Goal: Task Accomplishment & Management: Manage account settings

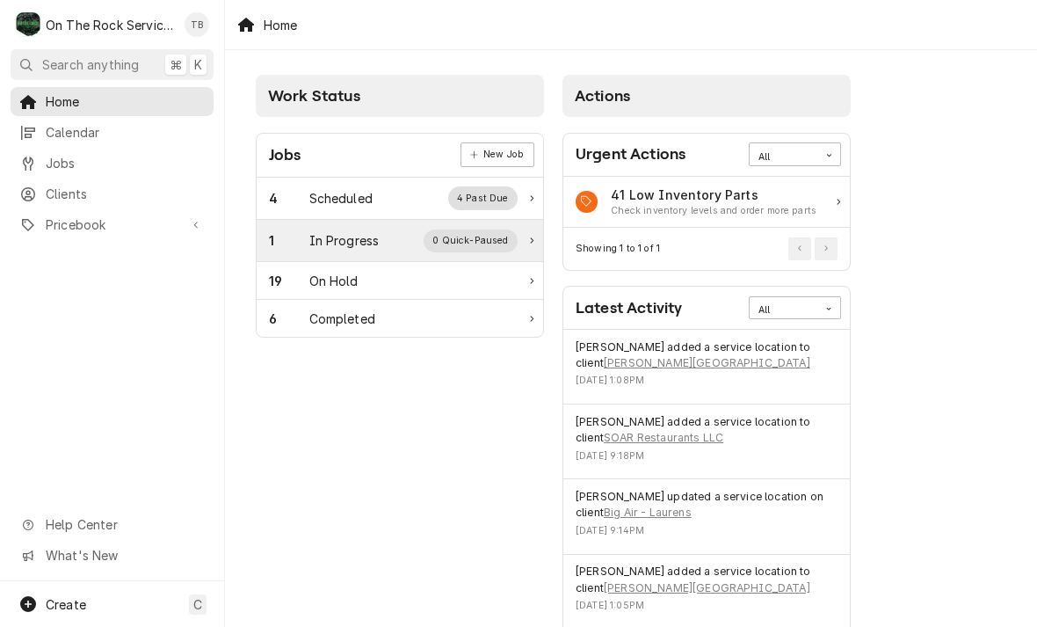
click at [417, 237] on div "1 In Progress 0 Quick-Paused" at bounding box center [393, 240] width 249 height 23
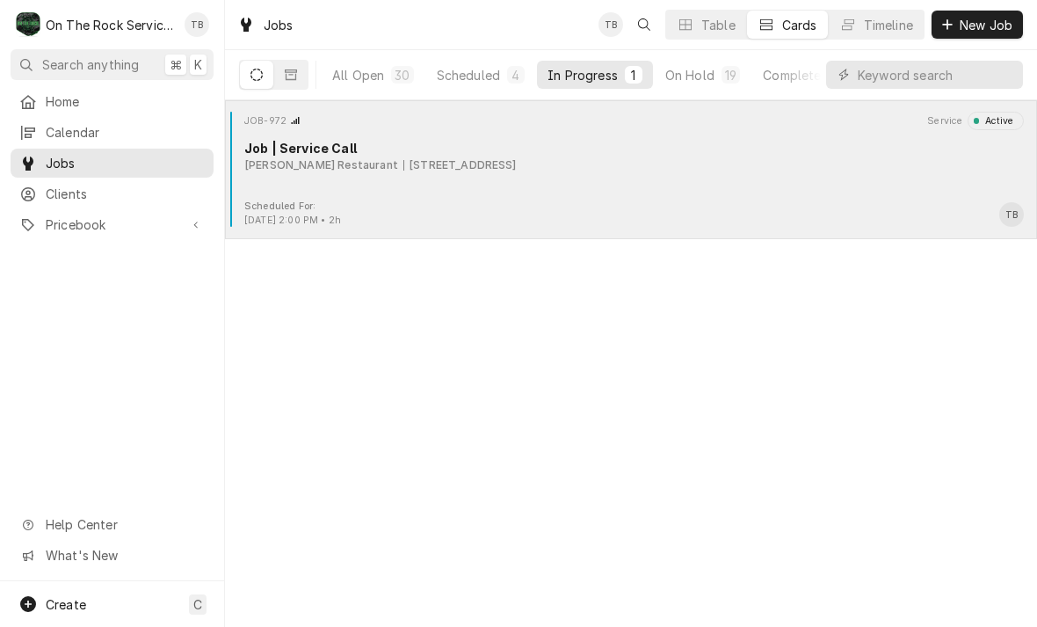
click at [608, 192] on div "JOB-972 Service Active Job | Service Call Wade’s Restaurant 1000 N Pine St Suit…" at bounding box center [631, 156] width 798 height 88
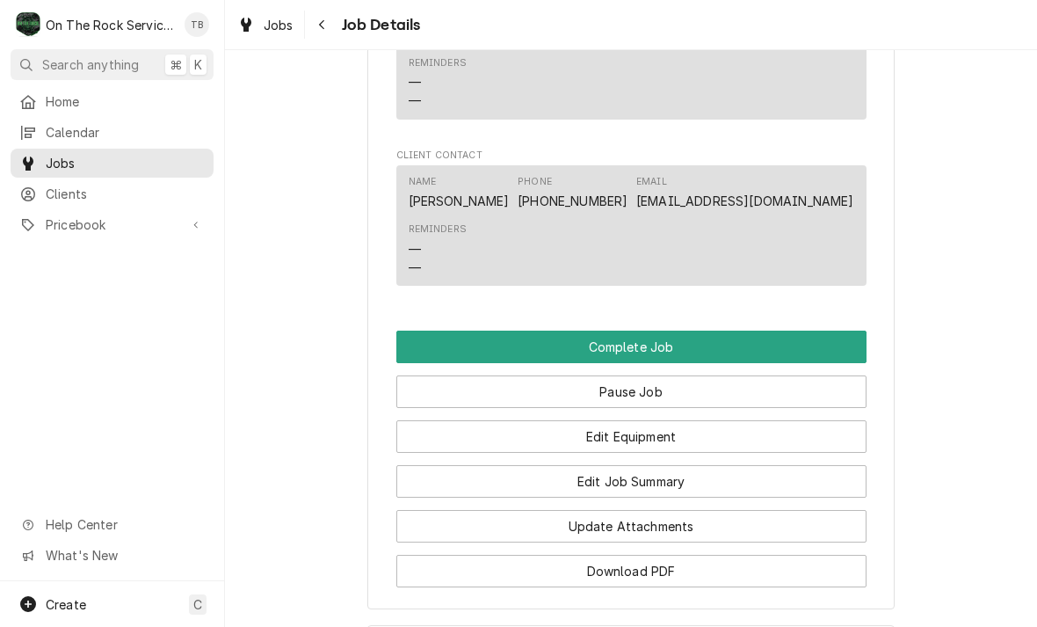
scroll to position [1428, 0]
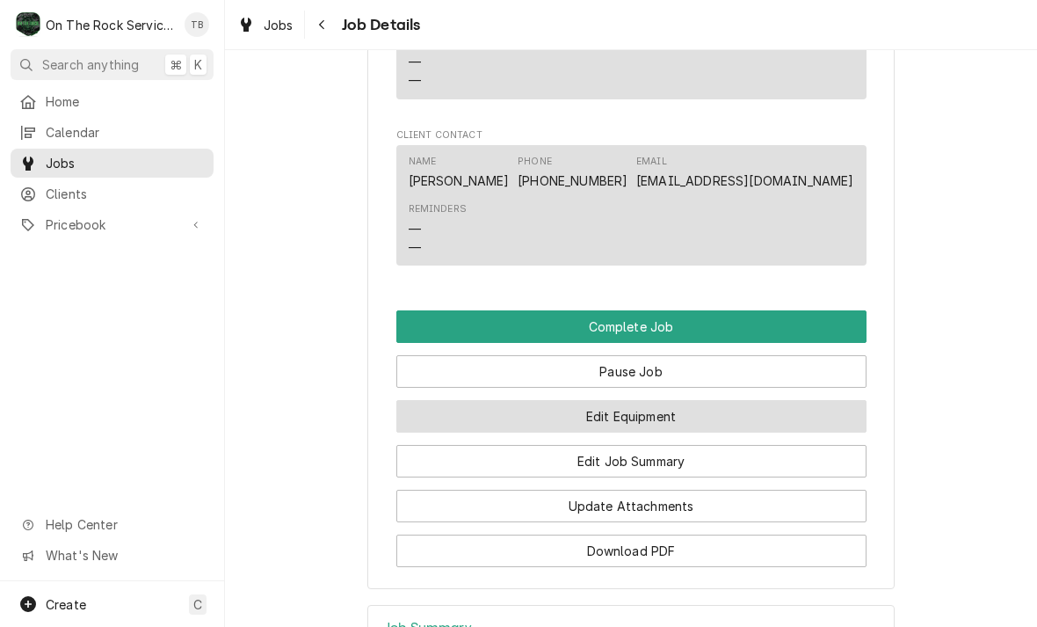
click at [665, 413] on button "Edit Equipment" at bounding box center [631, 416] width 470 height 33
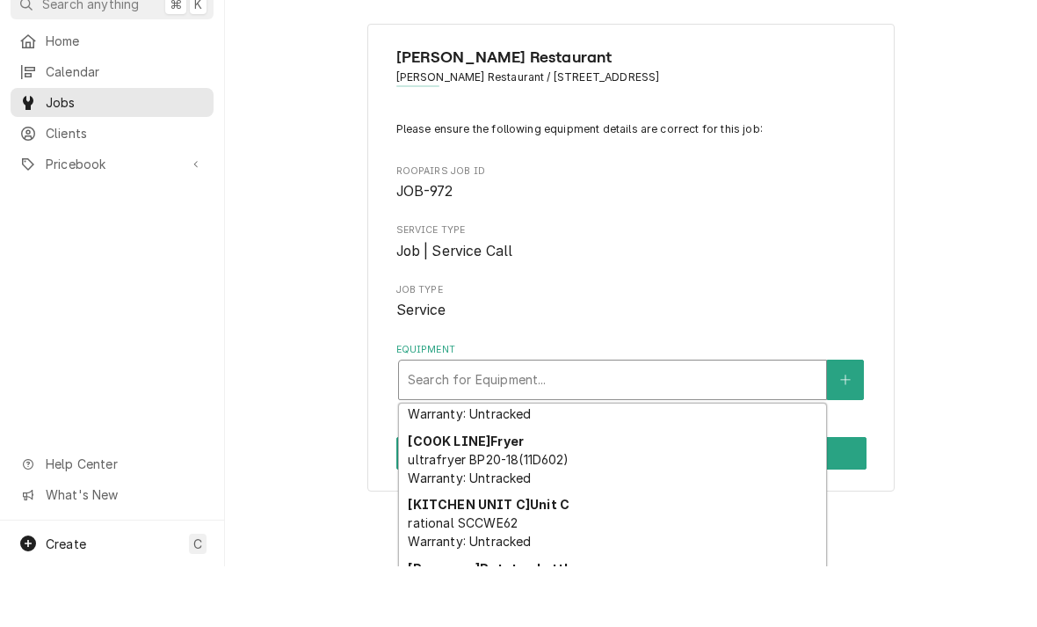
scroll to position [112, 0]
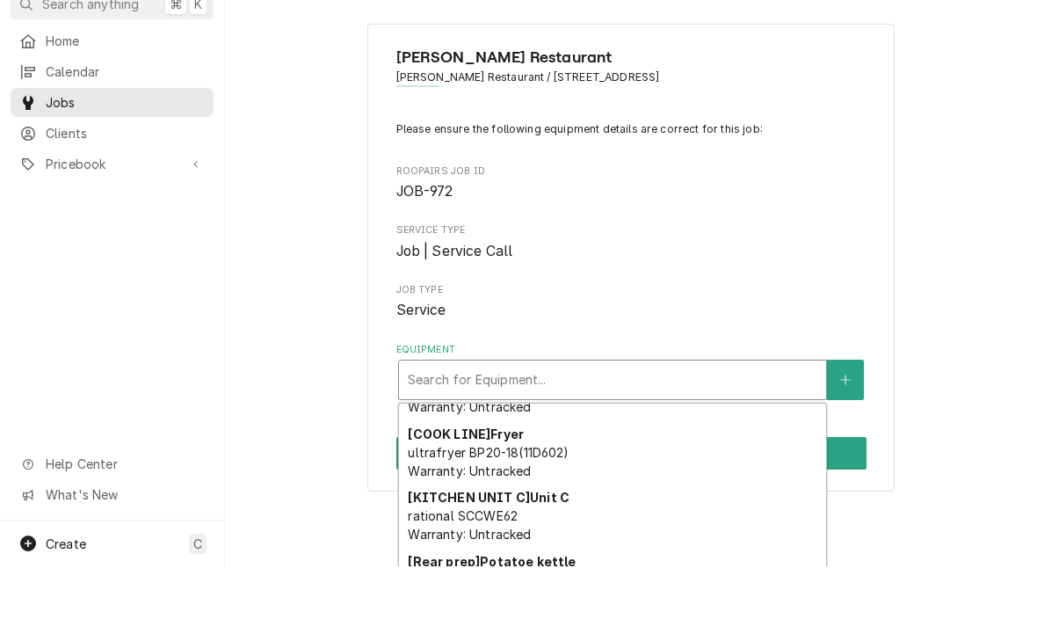
click at [592, 481] on div "[COOK LINE] Fryer ultrafryer BP20-18(11D602) Warranty: Untracked" at bounding box center [612, 513] width 427 height 64
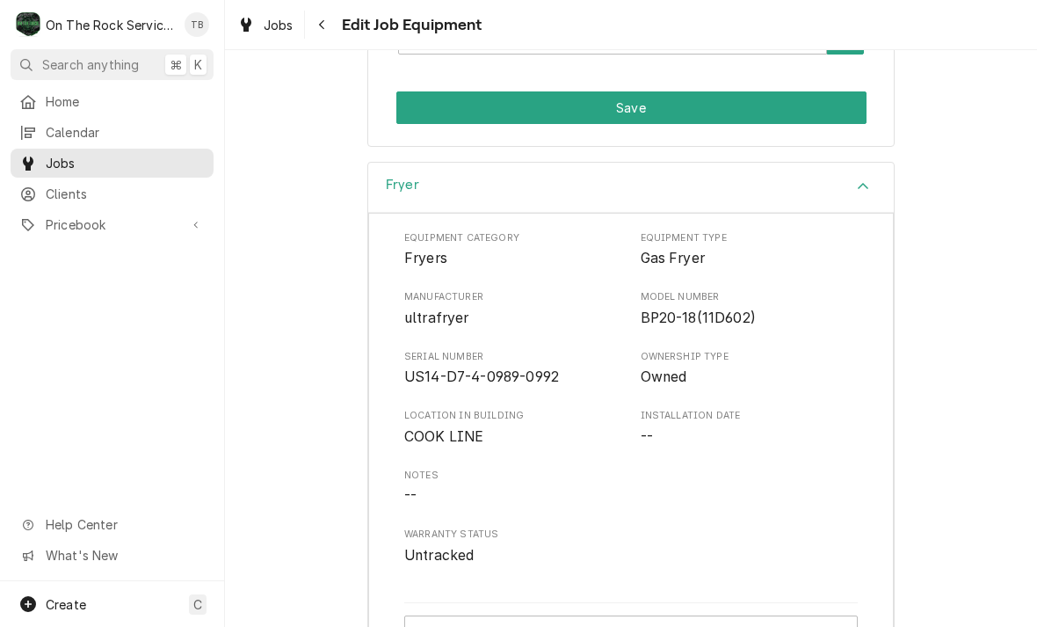
scroll to position [429, 0]
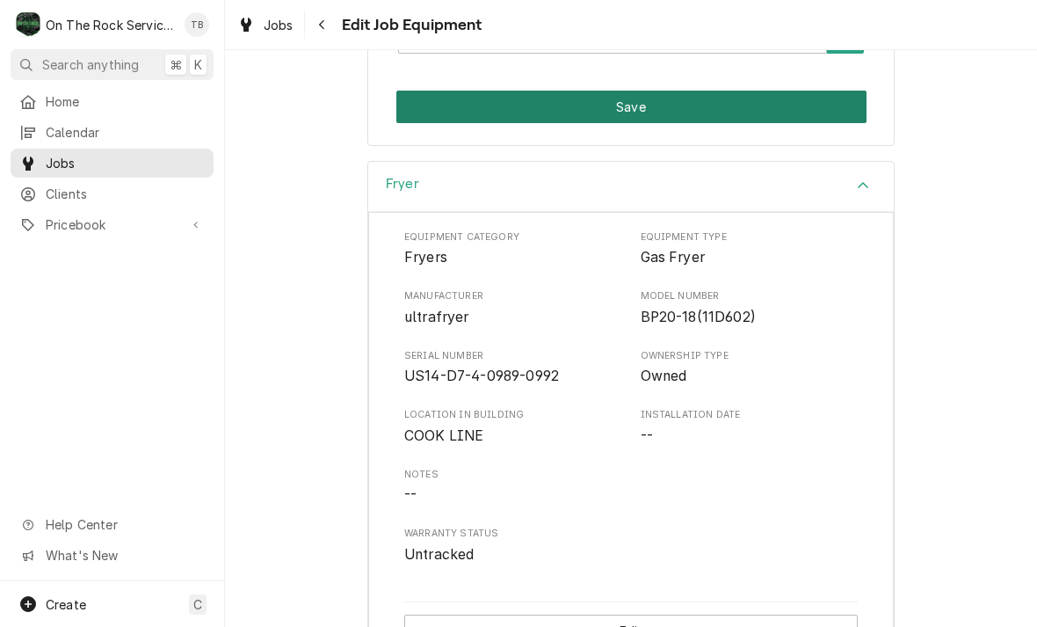
click at [678, 106] on button "Save" at bounding box center [631, 107] width 470 height 33
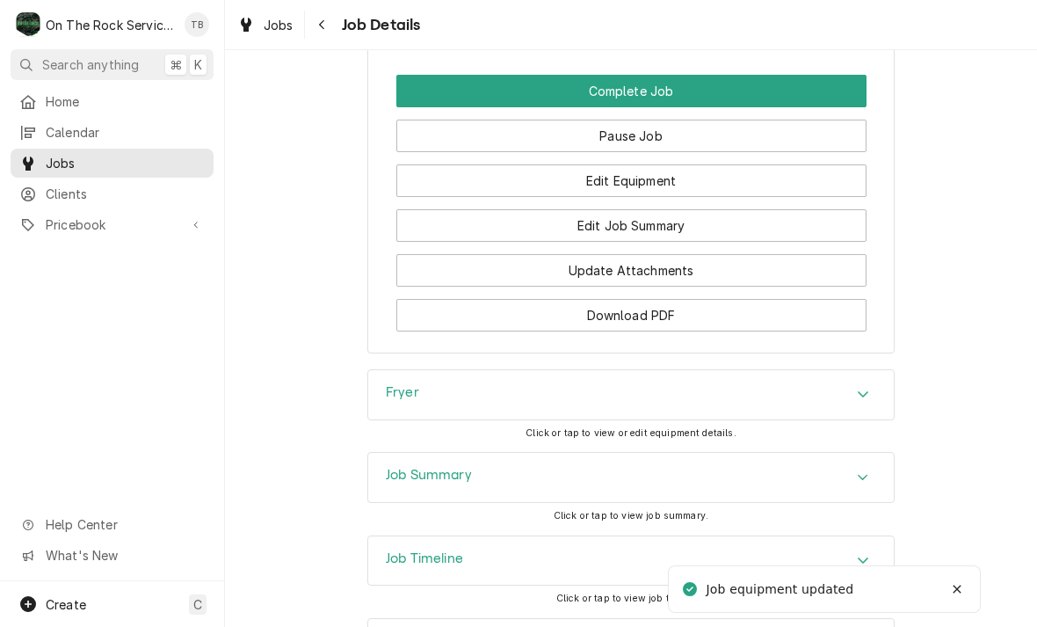
scroll to position [1665, 0]
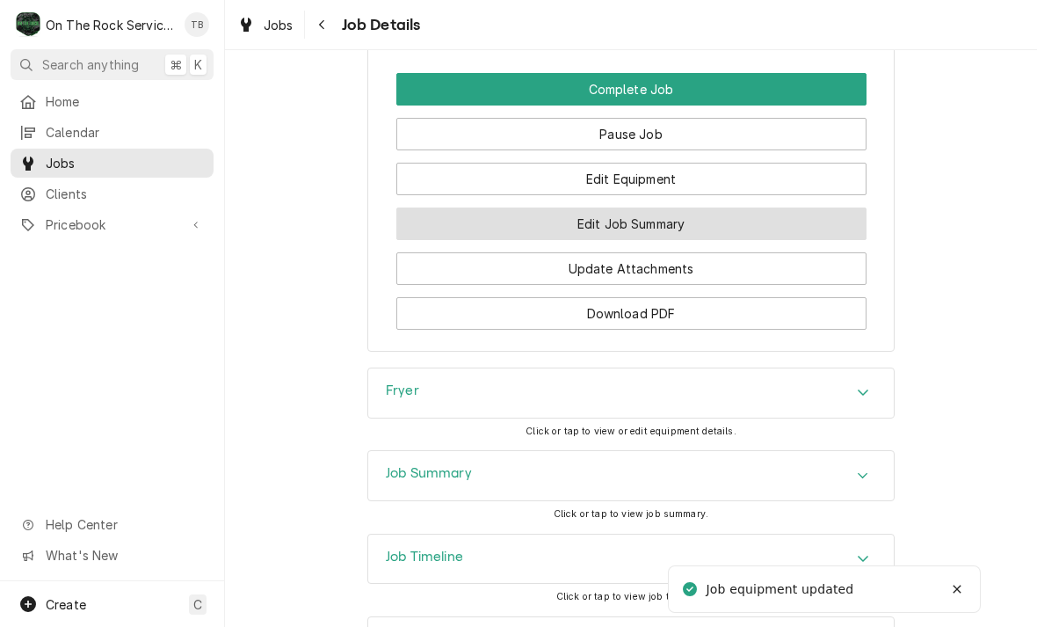
click at [653, 221] on button "Edit Job Summary" at bounding box center [631, 223] width 470 height 33
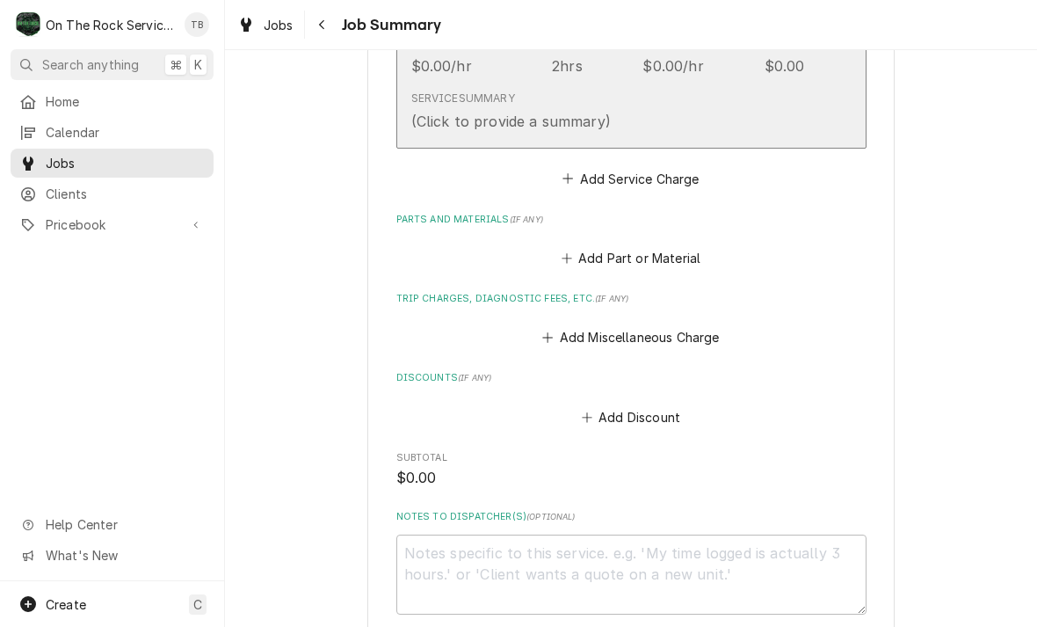
click at [725, 105] on div "Service Summary (Click to provide a summary)" at bounding box center [612, 110] width 403 height 54
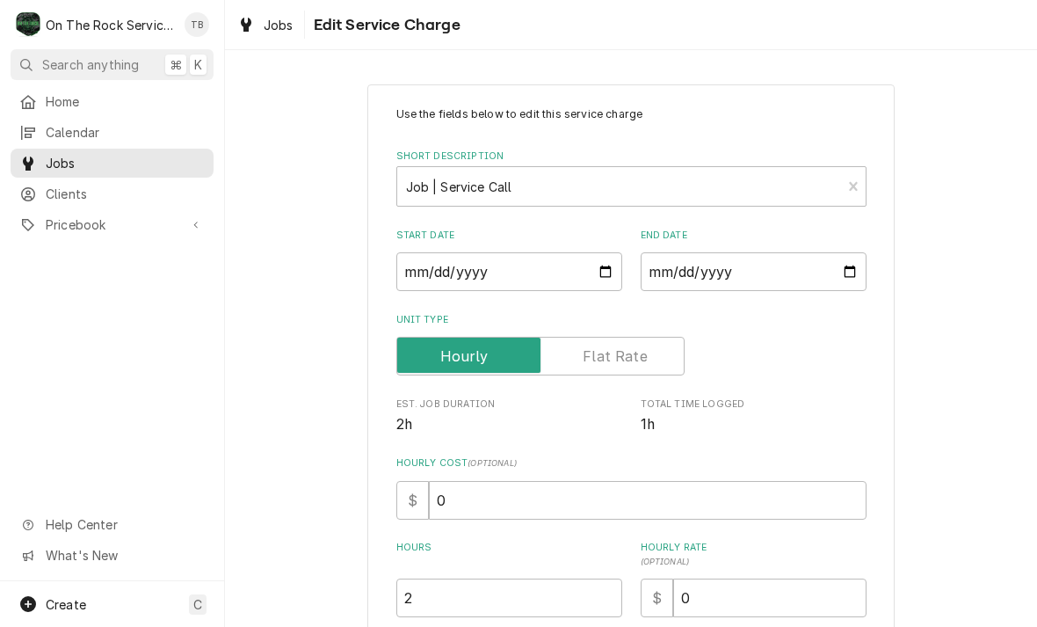
type textarea "x"
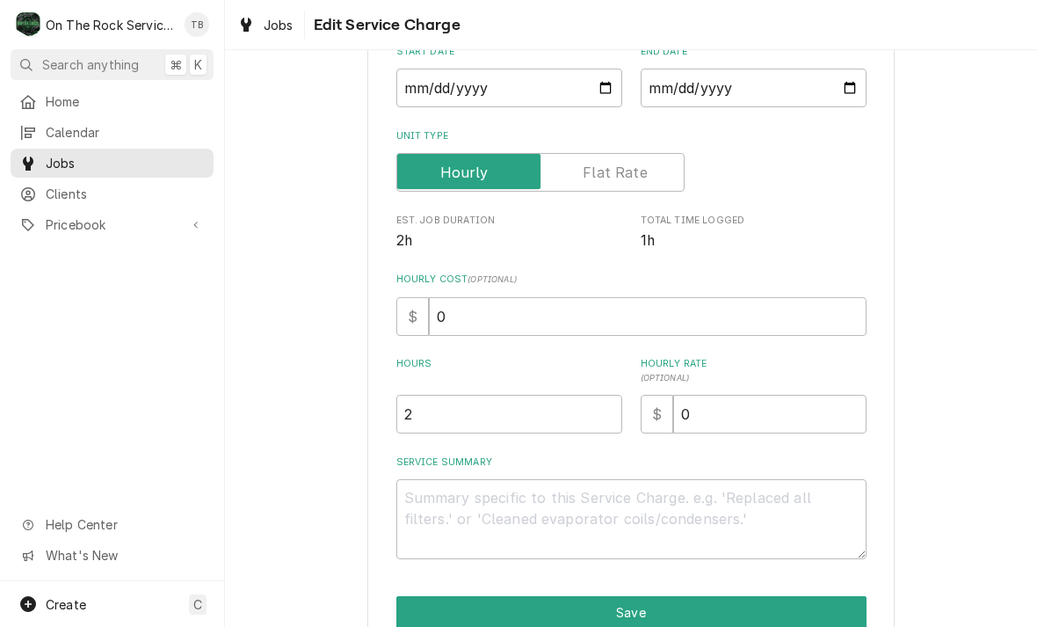
scroll to position [185, 0]
click at [463, 412] on input "2" at bounding box center [509, 413] width 226 height 39
type textarea "x"
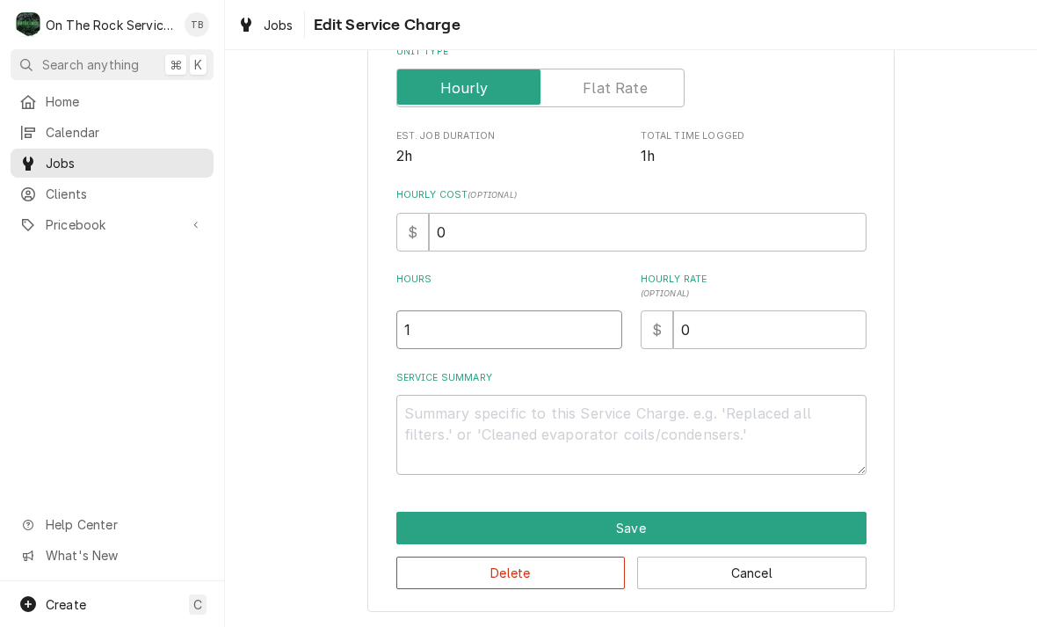
type input "1"
click at [444, 414] on textarea "Service Summary" at bounding box center [631, 435] width 470 height 80
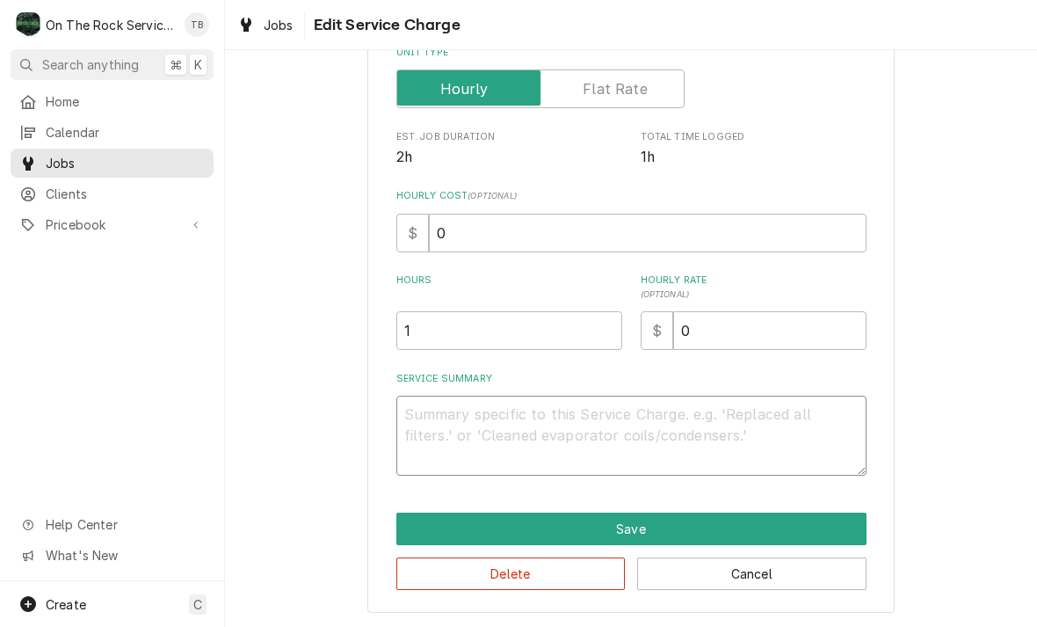
type textarea "x"
type textarea "8"
type textarea "x"
type textarea "8/"
type textarea "x"
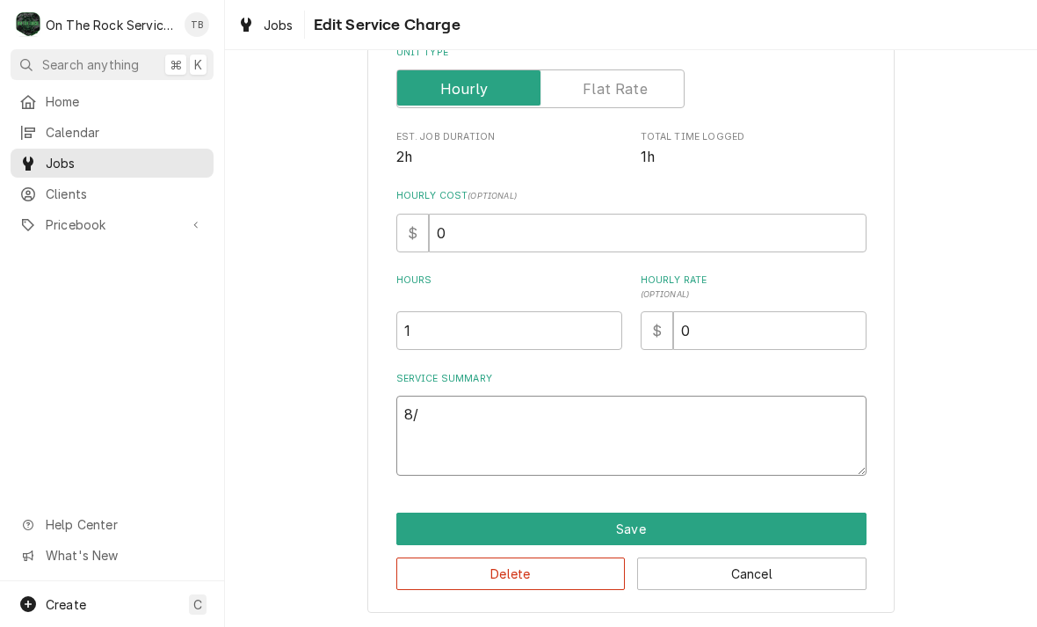
type textarea "8/1"
type textarea "x"
type textarea "8/13"
type textarea "x"
type textarea "8/13/"
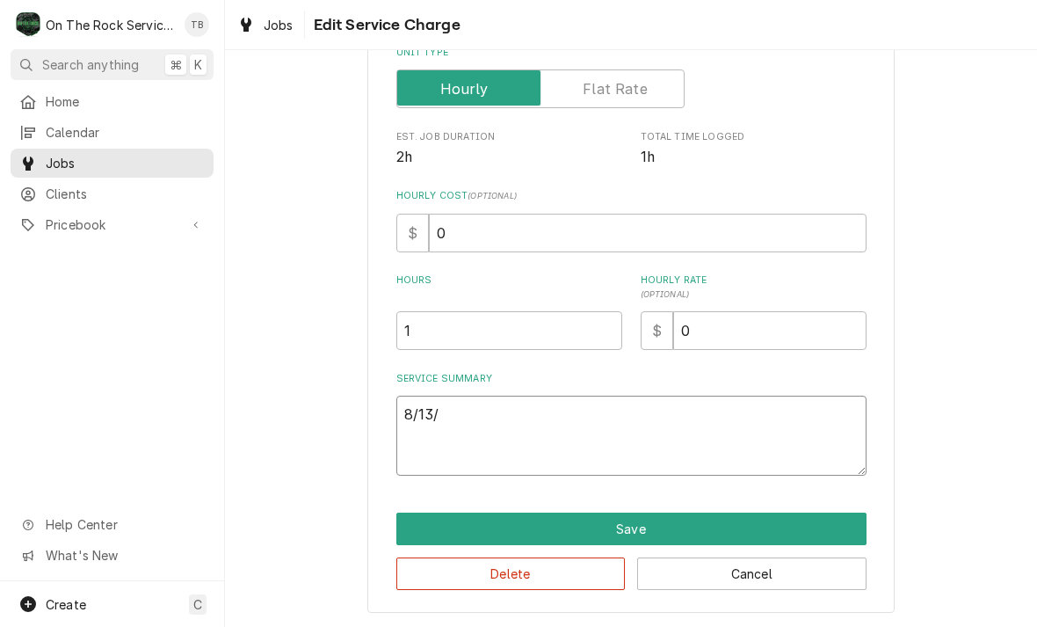
type textarea "x"
type textarea "8/13/2"
type textarea "x"
type textarea "8/13/25"
type textarea "x"
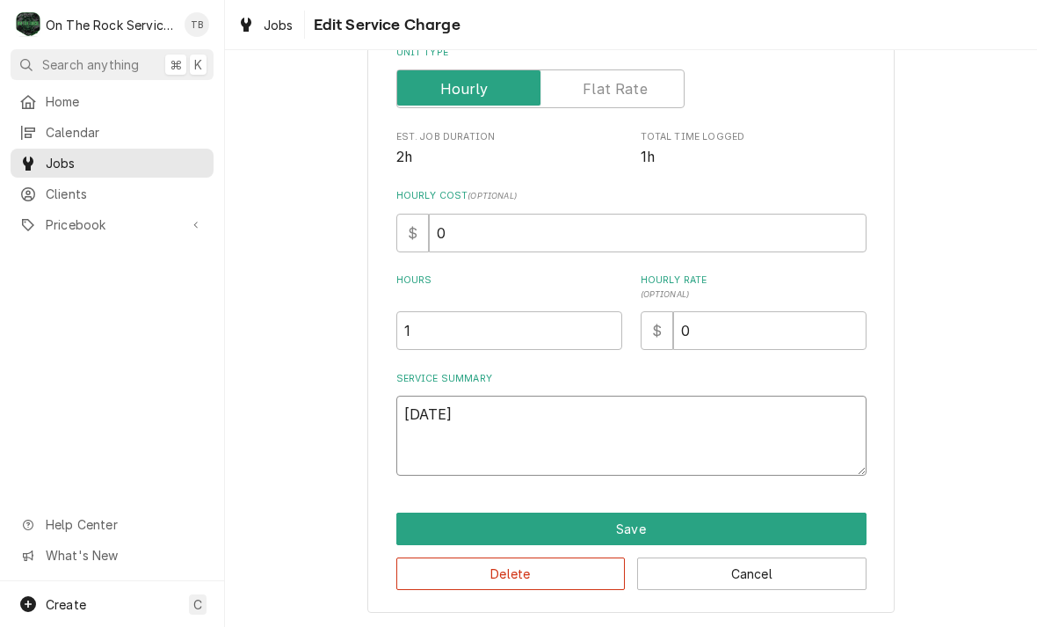
type textarea "8/13/25"
type textarea "x"
type textarea "8/13/25 T"
type textarea "x"
type textarea "8/13/25 TM"
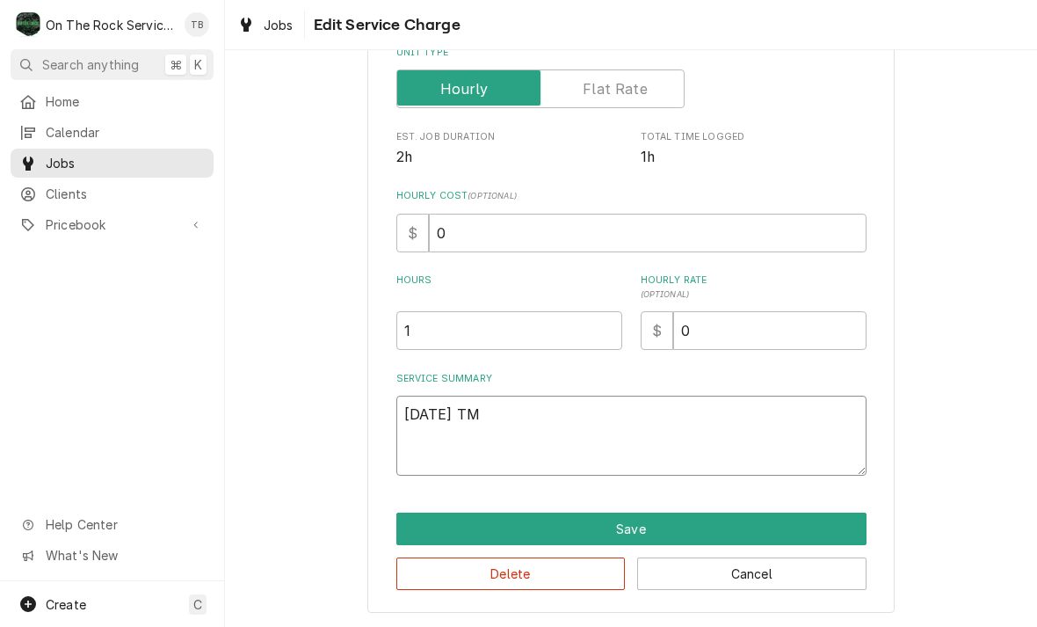
type textarea "x"
type textarea "8/13/25 TMB"
type textarea "x"
type textarea "8/13/25 TMB"
type textarea "x"
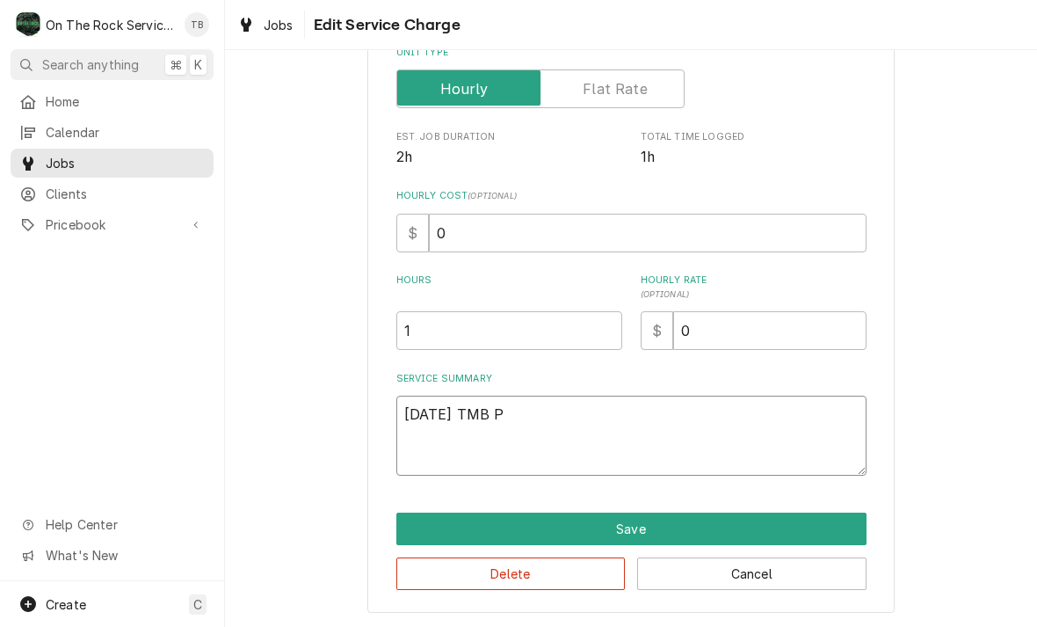
type textarea "8/13/25 TMB PR"
type textarea "x"
type textarea "8/13/25 TMB PRO"
type textarea "x"
type textarea "8/13/25 TMB PROV"
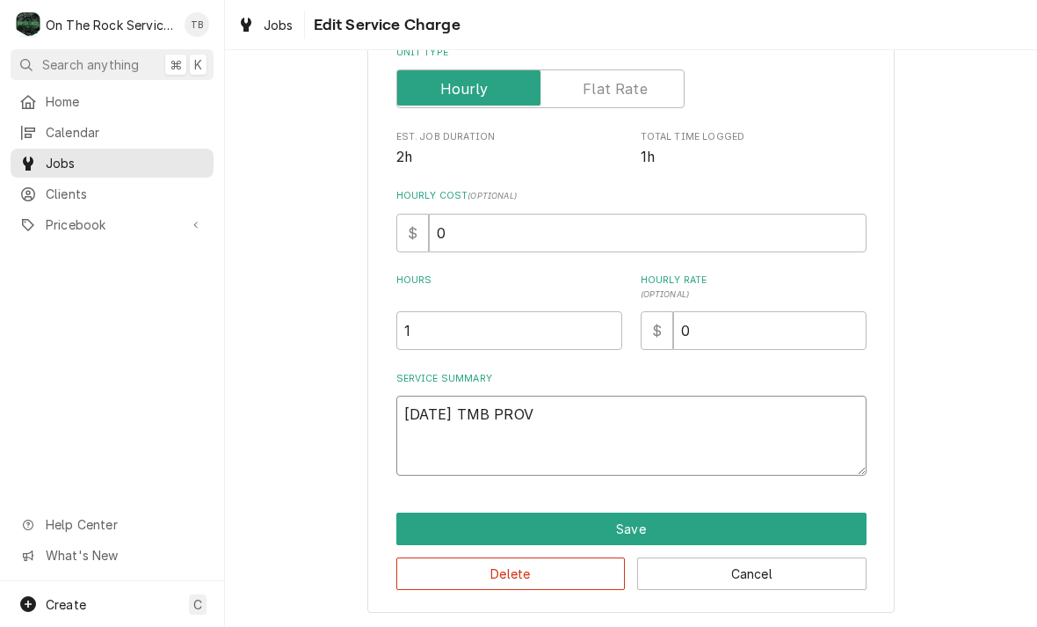
type textarea "x"
type textarea "8/13/25 TMB PROVI"
type textarea "x"
type textarea "8/13/25 TMB PROVID"
type textarea "x"
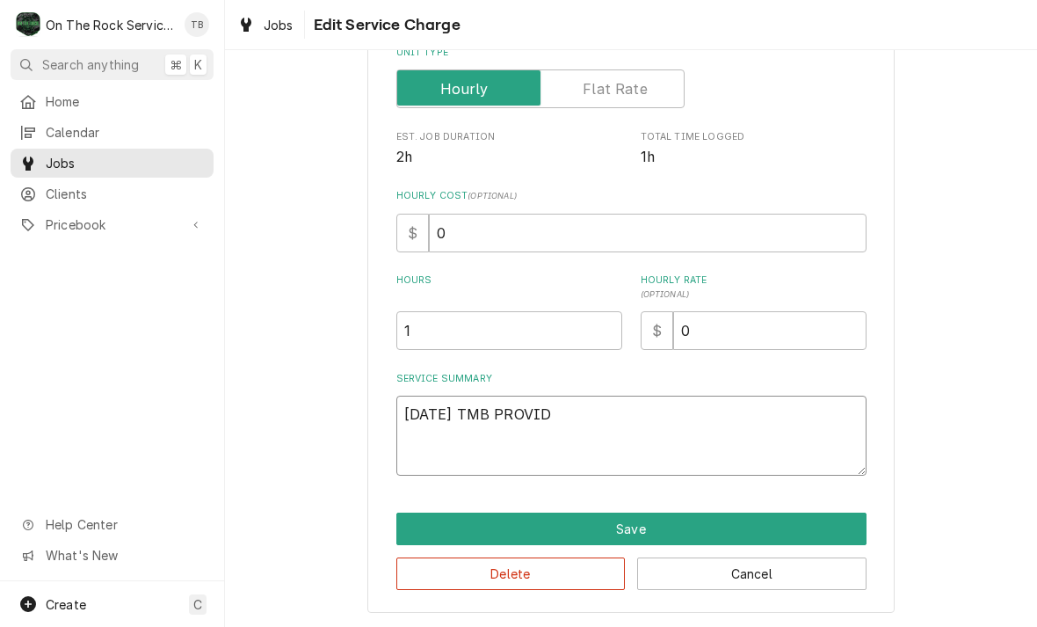
type textarea "8/13/25 TMB PROVIDE"
type textarea "x"
type textarea "8/13/25 TMB PROVIDE"
type textarea "x"
type textarea "8/13/25 TMB PROVIDE S"
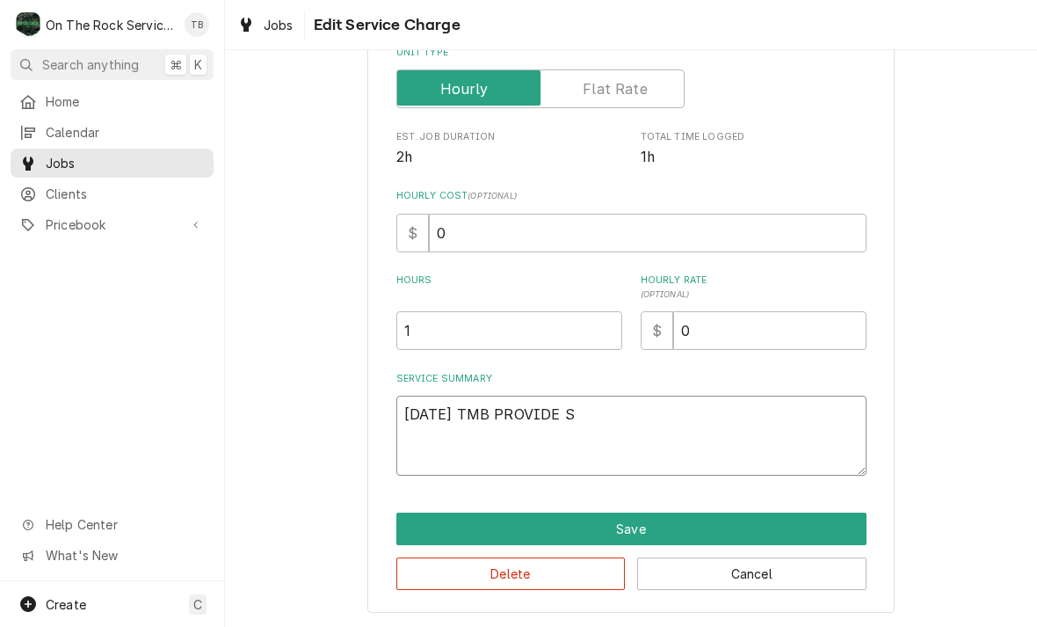
type textarea "x"
type textarea "8/13/25 TMB PROVIDE SER"
type textarea "x"
type textarea "8/13/25 TMB PROVIDE SERV"
type textarea "x"
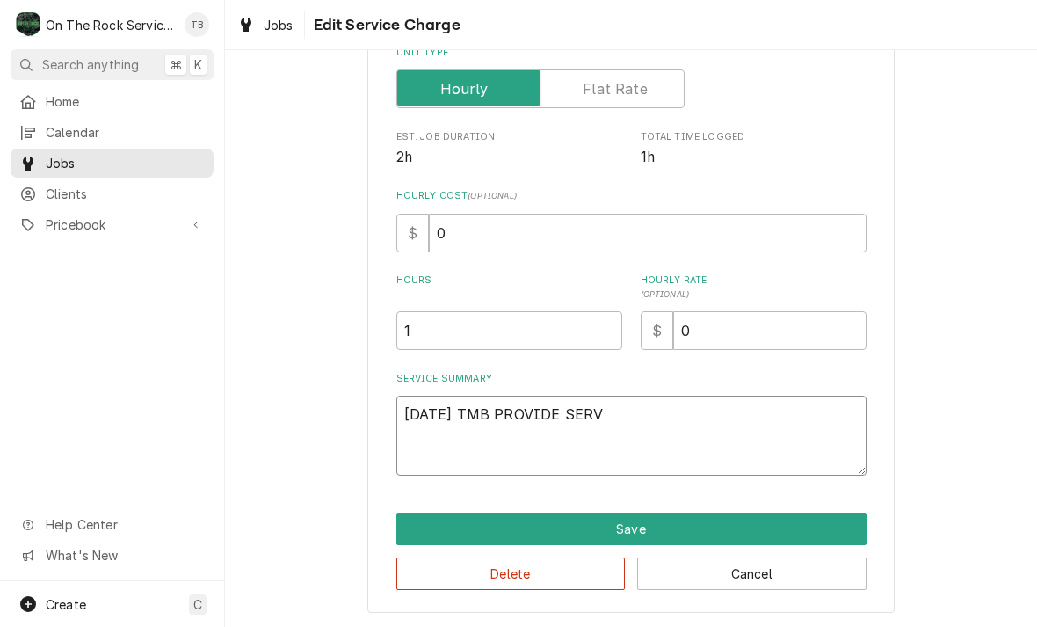
type textarea "8/13/25 TMB PROVIDE SERVI"
type textarea "x"
type textarea "8/13/25 TMB PROVIDE SERVIE"
type textarea "x"
type textarea "8/13/25 TMB PROVIDE SERVIE P"
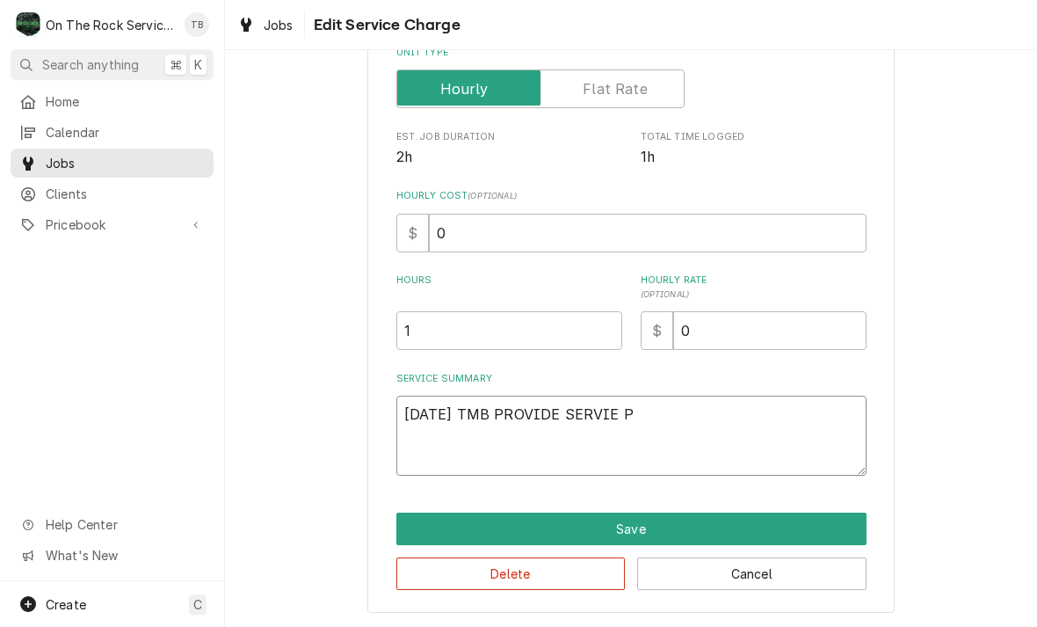
type textarea "x"
type textarea "8/13/25 TMB PROVIDE SERVIE PA"
type textarea "x"
type textarea "8/13/25 TMB PROVIDE SERVIE PART"
type textarea "x"
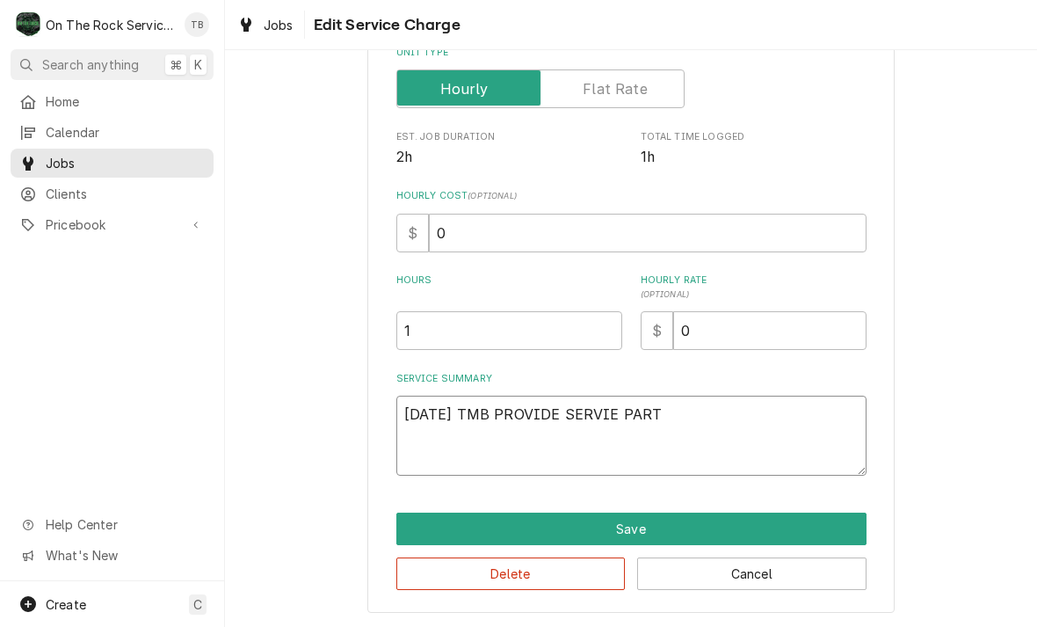
type textarea "8/13/25 TMB PROVIDE SERVIE PARTS"
type textarea "x"
type textarea "8/13/25 TMB PROVIDE SERVIE PARTS"
type textarea "x"
type textarea "8/13/25 TMB PROVIDE SERVIE PARTS A"
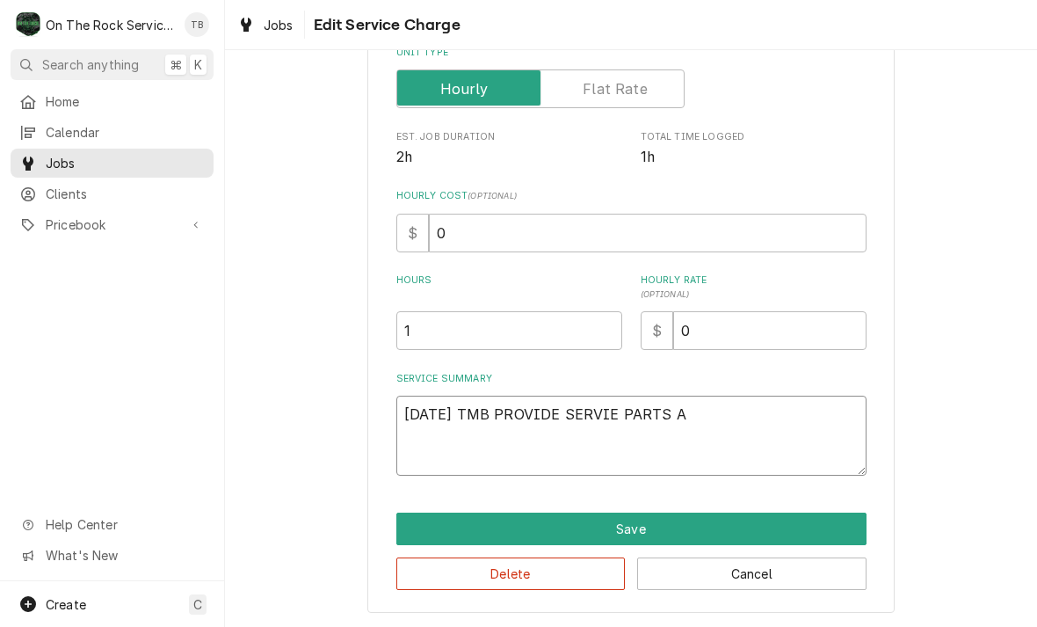
type textarea "x"
type textarea "8/13/25 TMB PROVIDE SERVIE PARTS"
type textarea "x"
type textarea "8/13/25 TMB PROVIDE SERVIE PARTS"
type textarea "x"
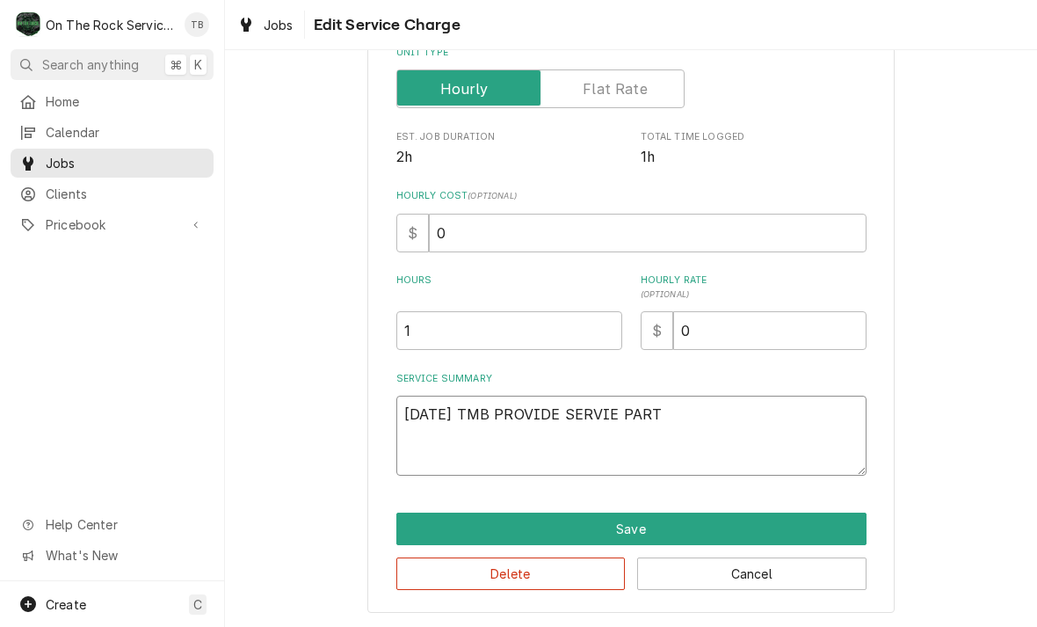
type textarea "8/13/25 TMB PROVIDE SERVIE PAR"
type textarea "x"
type textarea "8/13/25 TMB PROVIDE SERVIE PA"
type textarea "x"
type textarea "8/13/25 TMB PROVIDE SERVIE P"
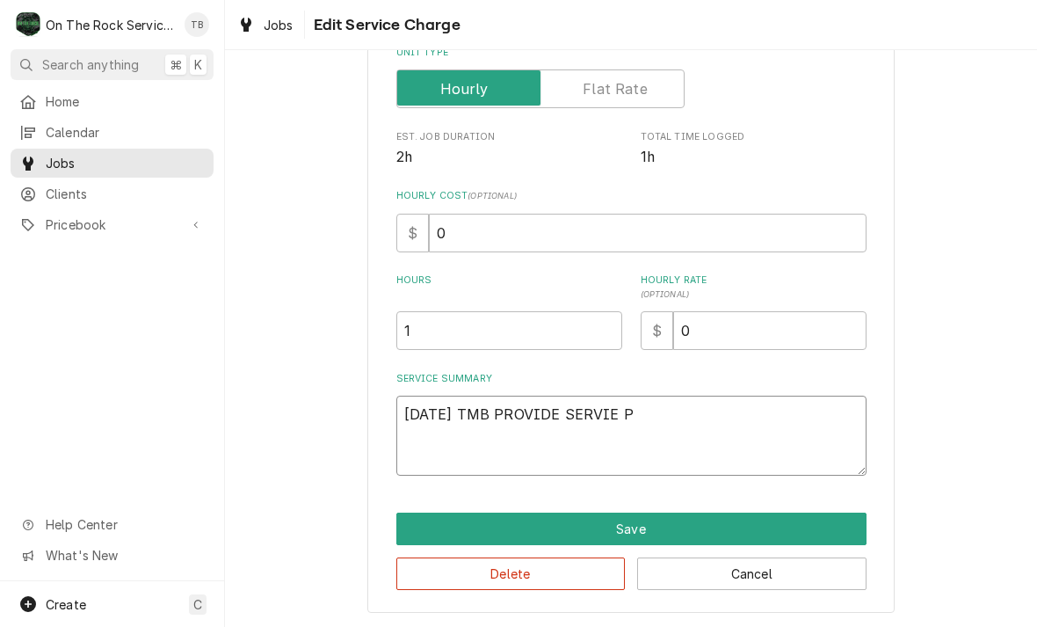
type textarea "x"
type textarea "8/13/25 TMB PROVIDE SERVIE"
type textarea "x"
type textarea "8/13/25 TMB PROVIDE SERVIE"
type textarea "x"
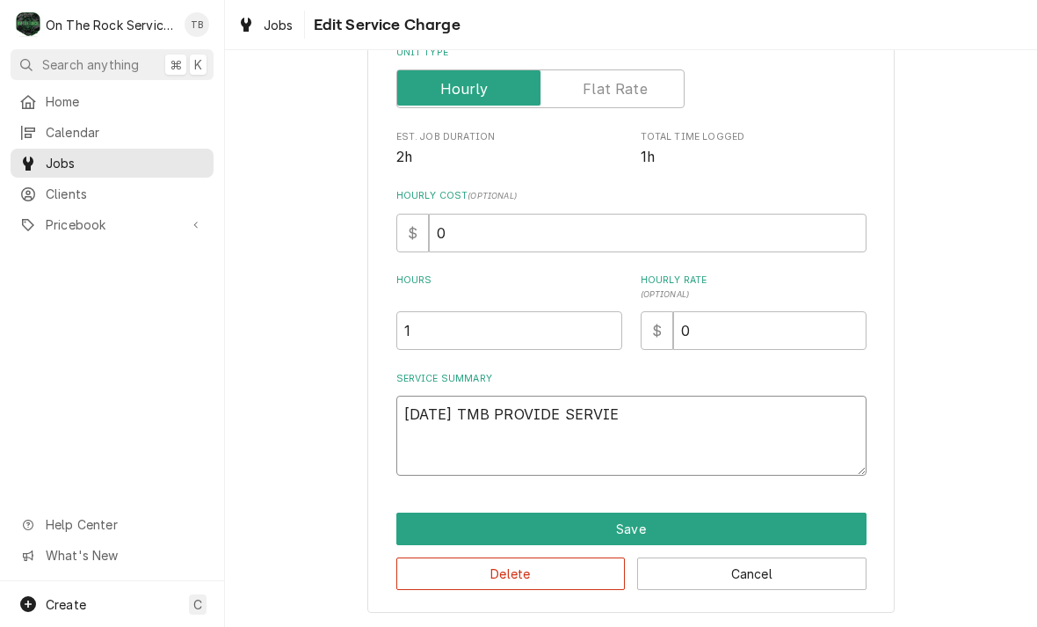
type textarea "8/13/25 TMB PROVIDE SERVI"
type textarea "x"
type textarea "8/13/25 TMB PROVIDE SERVIC"
type textarea "x"
type textarea "8/13/25 TMB PROVIDE SERVICE"
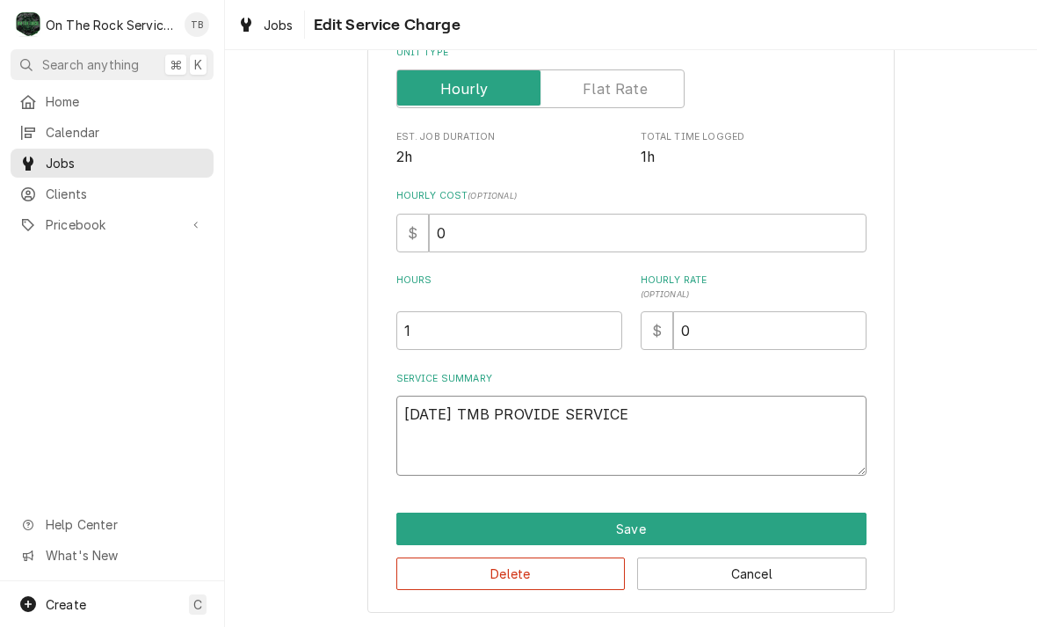
type textarea "x"
type textarea "8/13/25 TMB PROVIDE SERVICE"
type textarea "x"
type textarea "8/13/25 TMB PROVIDE SERVICE PA"
type textarea "x"
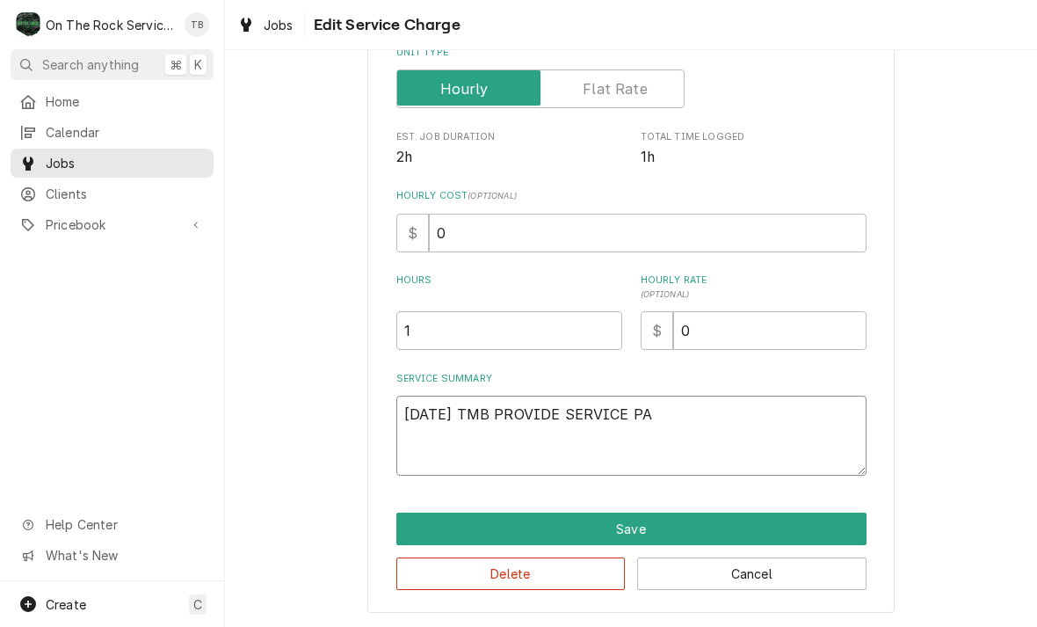
type textarea "8/13/25 TMB PROVIDE SERVICE PAR"
type textarea "x"
type textarea "8/13/25 TMB PROVIDE SERVICE PART"
type textarea "x"
type textarea "8/13/25 TMB PROVIDE SERVICE PARTS"
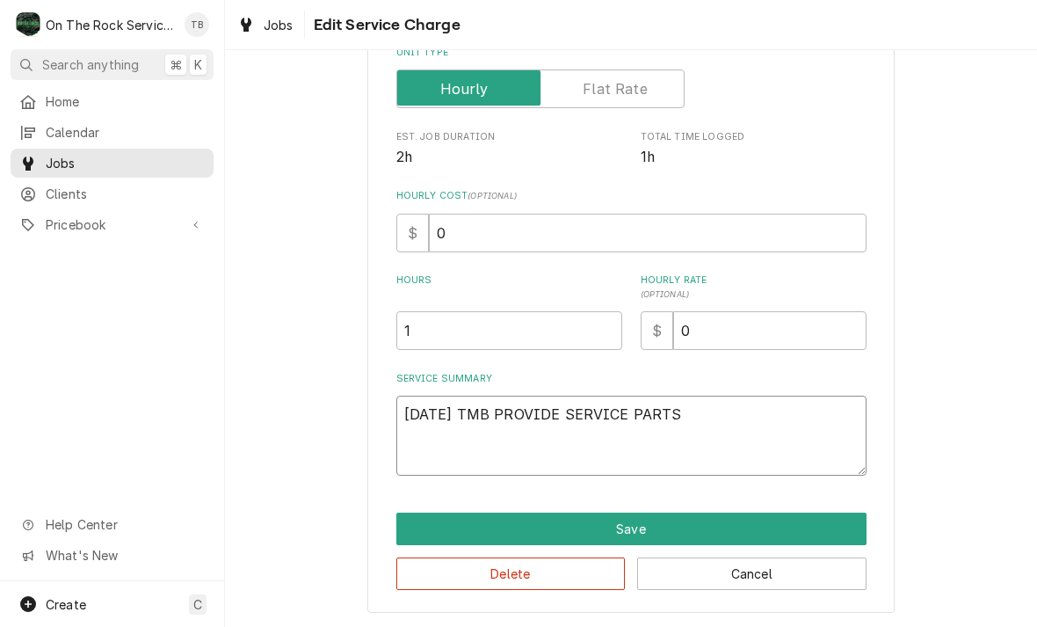
type textarea "x"
type textarea "8/13/25 TMB PROVIDE SERVICE PARTS"
type textarea "x"
type textarea "8/13/25 TMB PROVIDE SERVICE PARTS A"
type textarea "x"
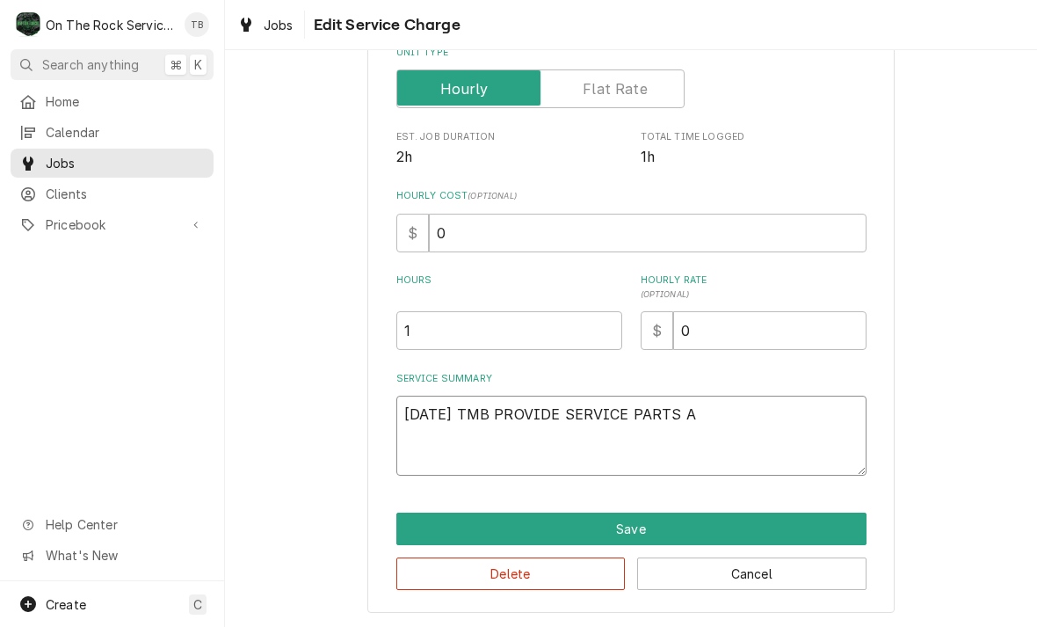
type textarea "8/13/25 TMB PROVIDE SERVICE PARTS AN"
type textarea "x"
type textarea "8/13/25 TMB PROVIDE SERVICE PARTS AND"
type textarea "x"
type textarea "8/13/25 TMB PROVIDE SERVICE PARTS AND L"
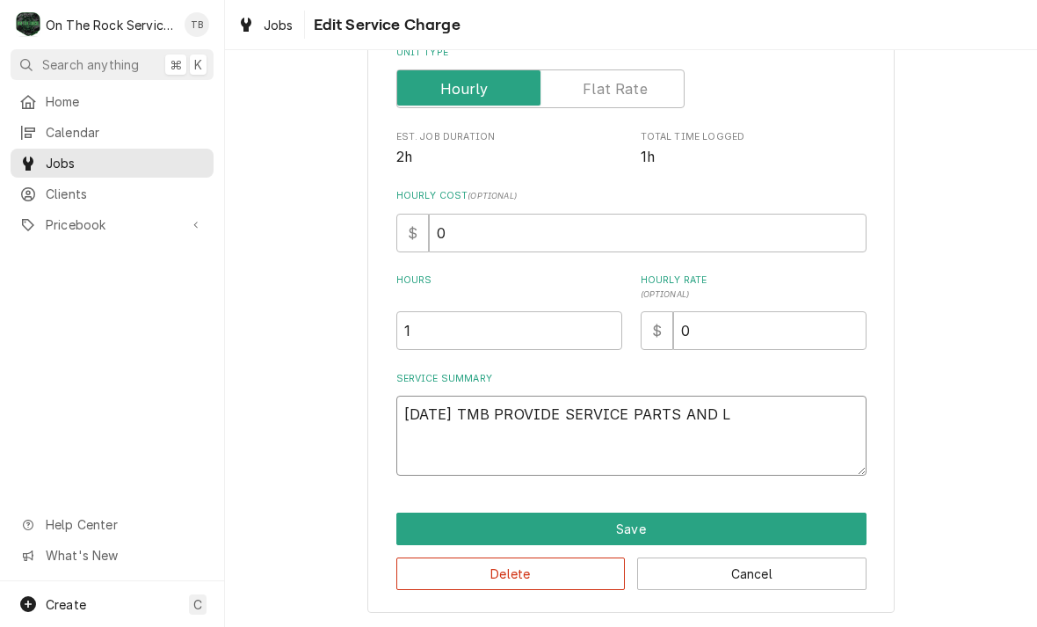
type textarea "x"
type textarea "8/13/25 TMB PROVIDE SERVICE PARTS AND LA"
type textarea "x"
type textarea "8/13/25 TMB PROVIDE SERVICE PARTS AND LABO"
type textarea "x"
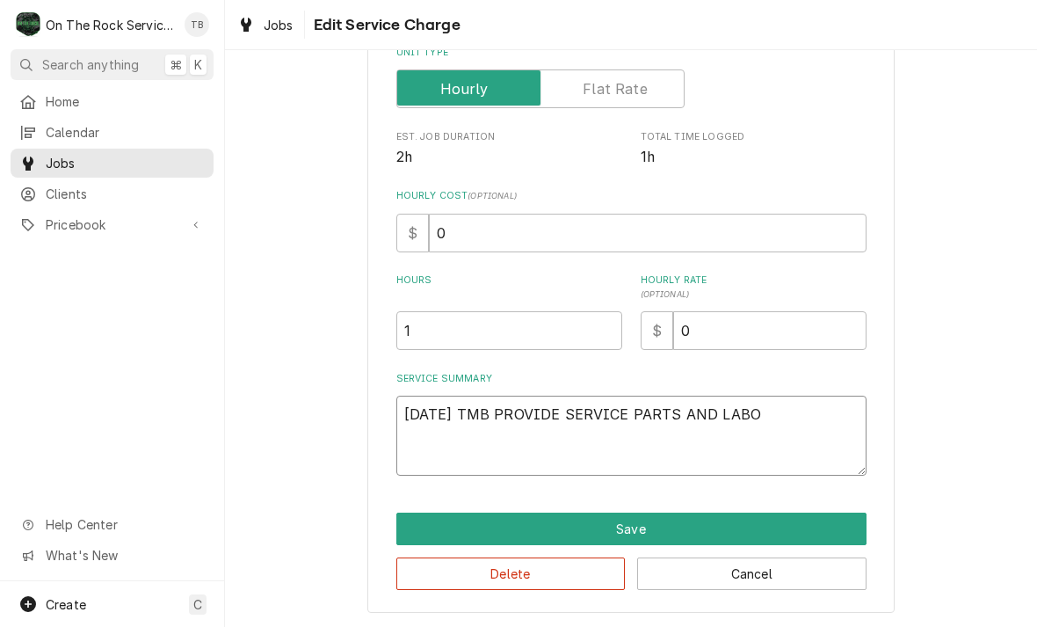
type textarea "8/13/25 TMB PROVIDE SERVICE PARTS AND LABOR"
type textarea "x"
type textarea "8/13/25 TMB PROVIDE SERVICE PARTS AND LABOR"
type textarea "x"
type textarea "8/13/25 TMB PROVIDE SERVICE PARTS AND LABOR T"
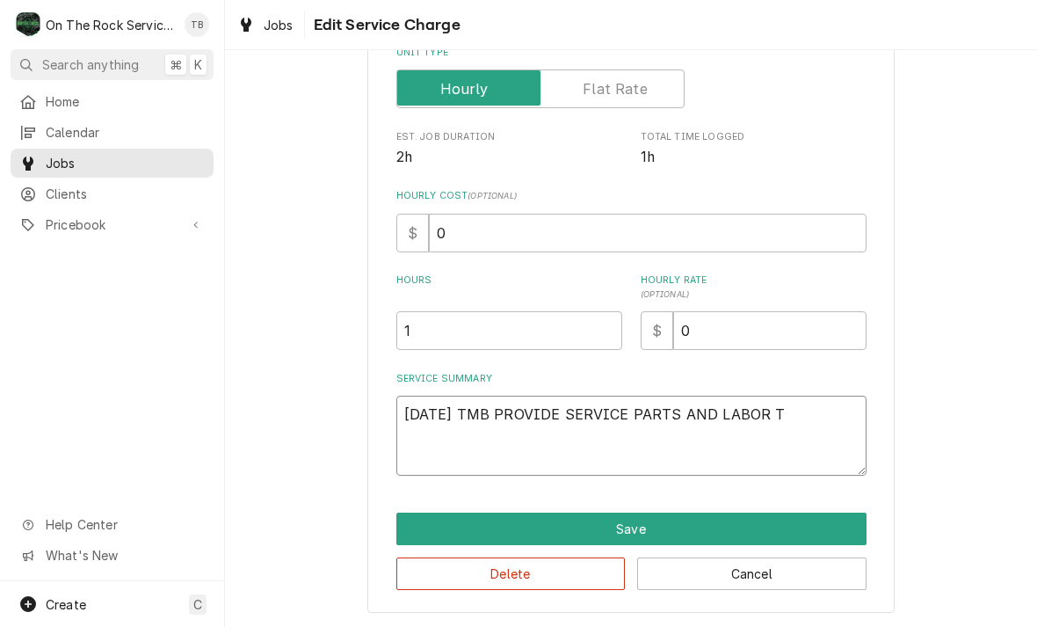
type textarea "x"
type textarea "8/13/25 TMB PROVIDE SERVICE PARTS AND LABOR TO"
type textarea "x"
type textarea "8/13/25 TMB PROVIDE SERVICE PARTS AND LABOR TO D"
type textarea "x"
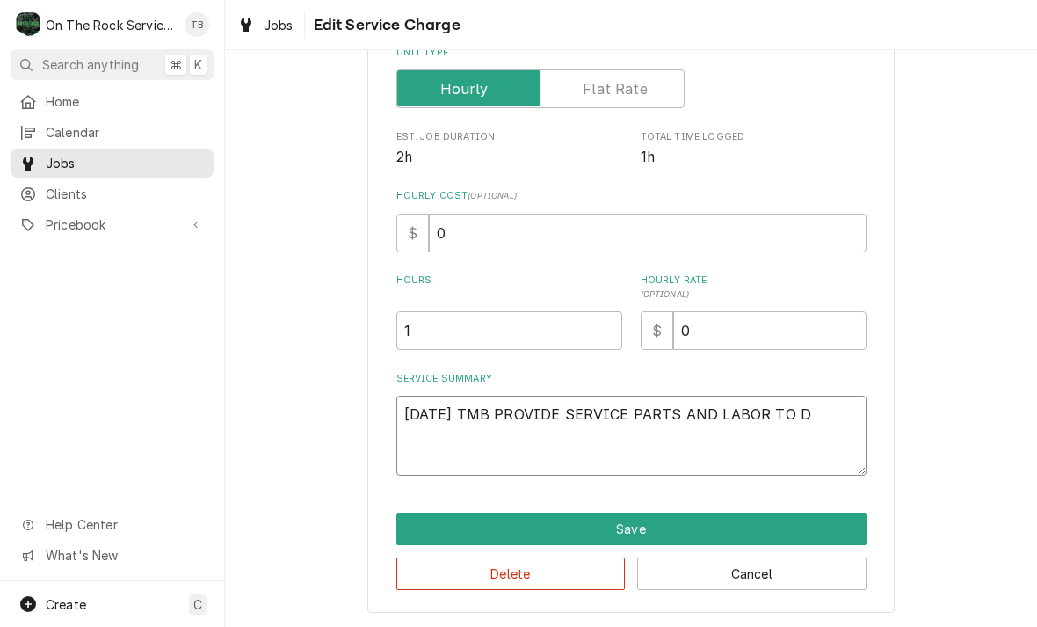
type textarea "8/13/25 TMB PROVIDE SERVICE PARTS AND LABOR TO DE"
type textarea "x"
type textarea "8/13/25 TMB PROVIDE SERVICE PARTS AND LABOR TO DET"
type textarea "x"
type textarea "8/13/25 TMB PROVIDE SERVICE PARTS AND LABOR TO DETE"
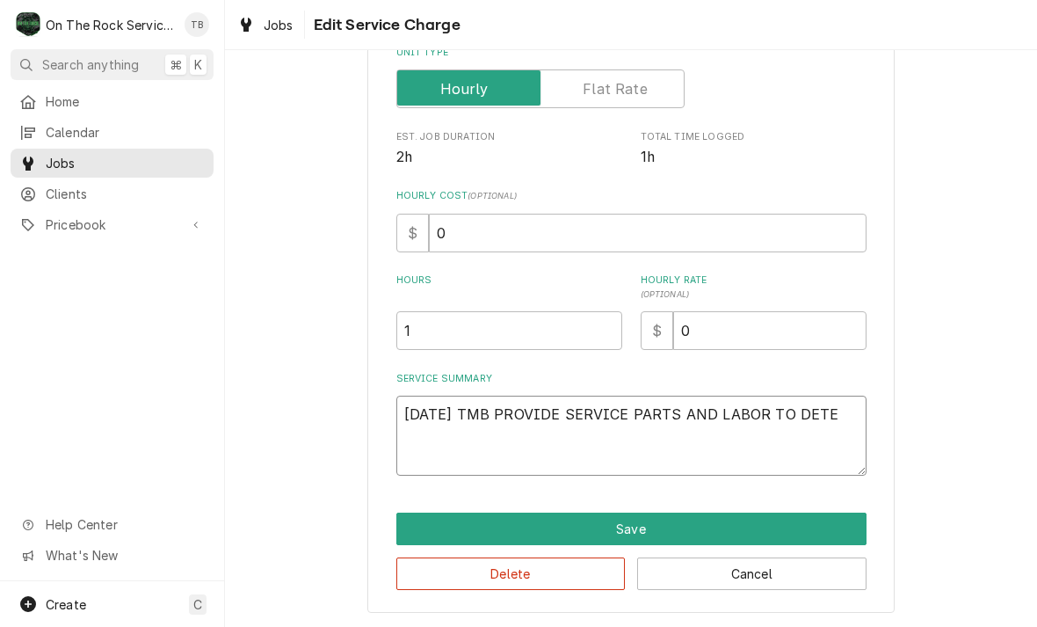
type textarea "x"
type textarea "8/13/25 TMB PROVIDE SERVICE PARTS AND LABOR TO DETER"
type textarea "x"
type textarea "8/13/25 TMB PROVIDE SERVICE PARTS AND LABOR TO DETERM"
type textarea "x"
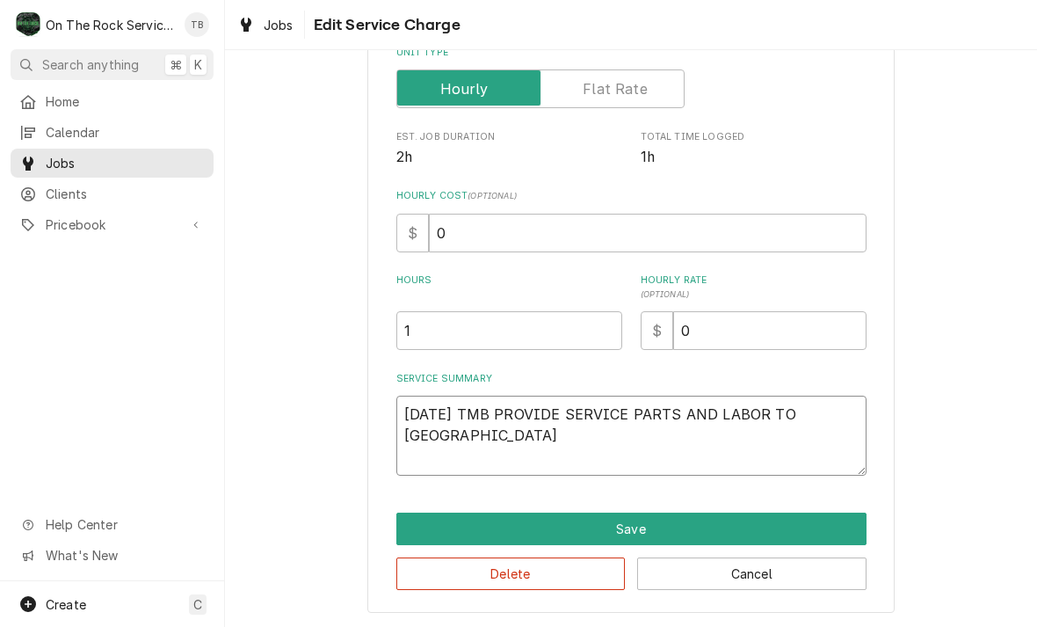
type textarea "8/13/25 TMB PROVIDE SERVICE PARTS AND LABOR TO DETERMI"
type textarea "x"
type textarea "8/13/25 TMB PROVIDE SERVICE PARTS AND LABOR TO DETERMIN"
type textarea "x"
type textarea "8/13/25 TMB PROVIDE SERVICE PARTS AND LABOR TO DETERMINE"
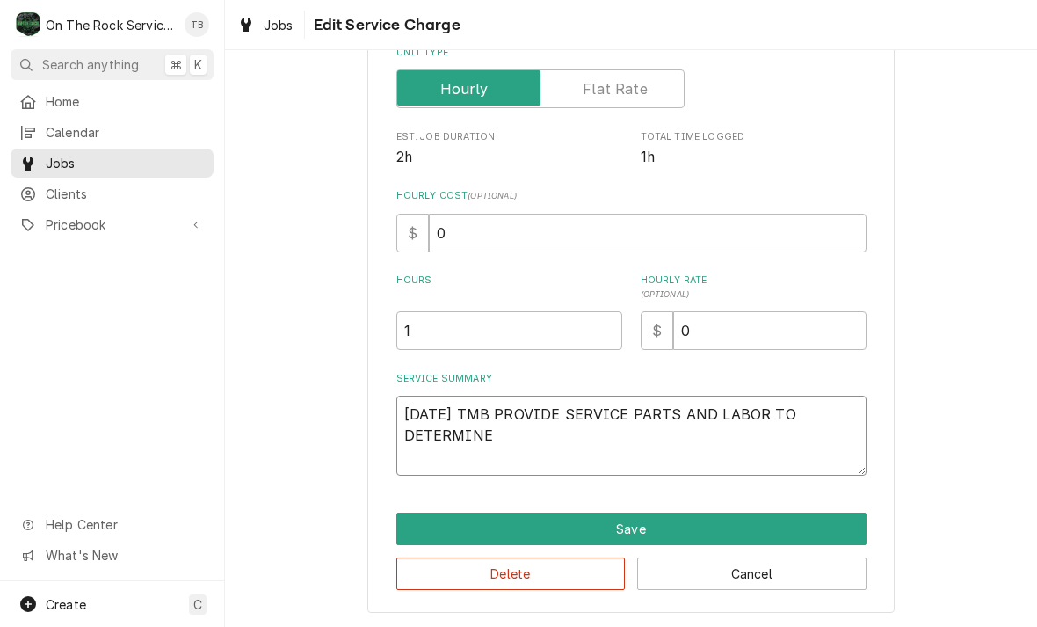
type textarea "x"
type textarea "8/13/25 TMB PROVIDE SERVICE PARTS AND LABOR TO DETERMINE"
type textarea "x"
type textarea "8/13/25 TMB PROVIDE SERVICE PARTS AND LABOR TO DETERMINE TH"
type textarea "x"
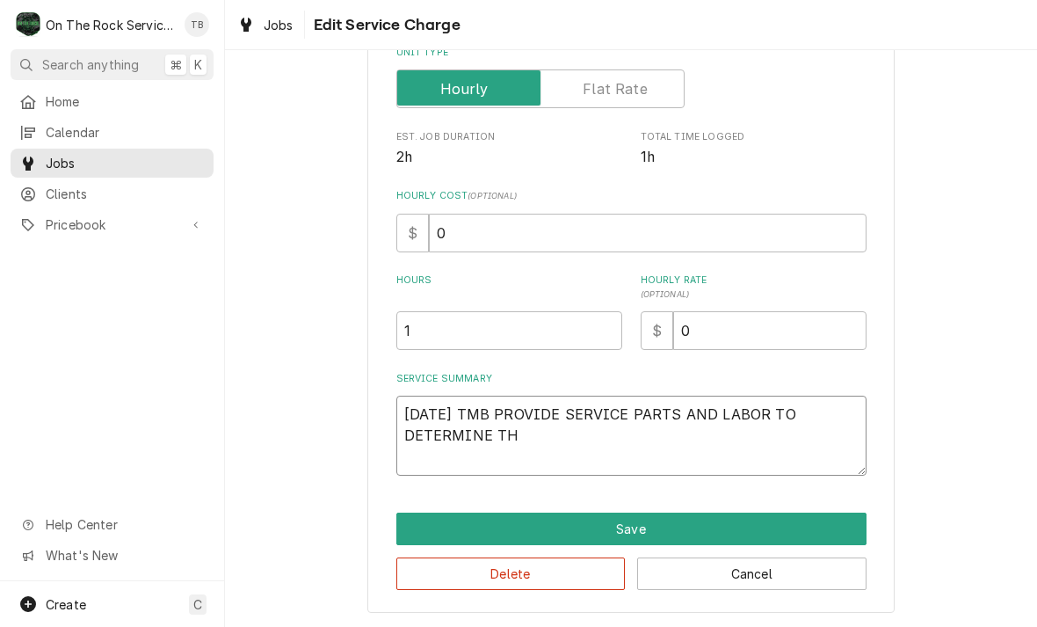
type textarea "8/13/25 TMB PROVIDE SERVICE PARTS AND LABOR TO DETERMINE THA"
type textarea "x"
type textarea "8/13/25 TMB PROVIDE SERVICE PARTS AND LABOR TO DETERMINE THAT"
type textarea "x"
type textarea "8/13/25 TMB PROVIDE SERVICE PARTS AND LABOR TO DETERMINE THATO"
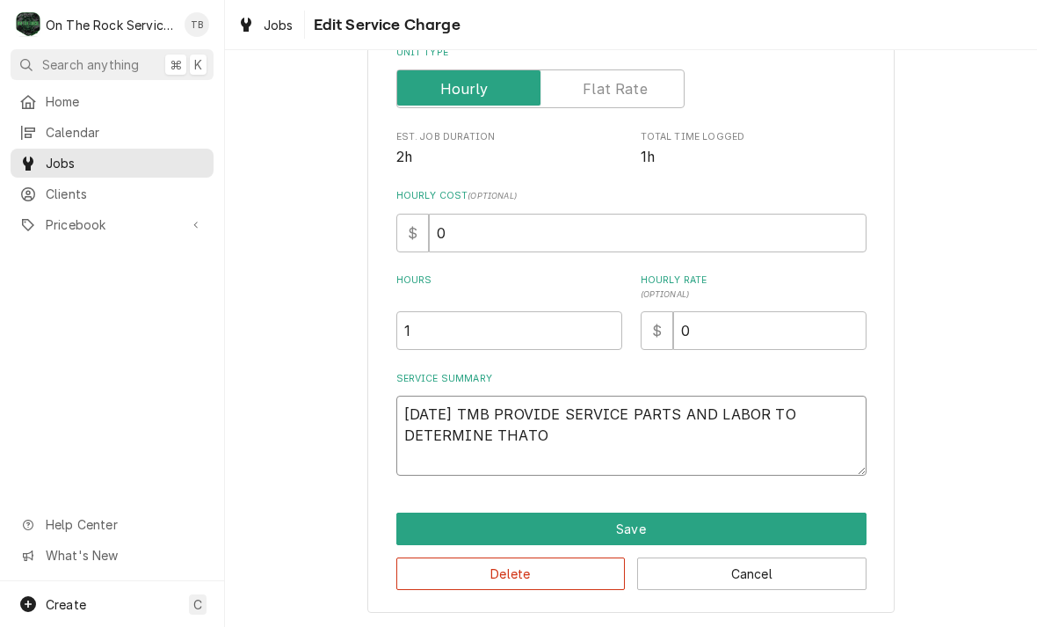
type textarea "x"
type textarea "8/13/25 TMB PROVIDE SERVICE PARTS AND LABOR TO DETERMINE THATO"
type textarea "x"
type textarea "8/13/25 TMB PROVIDE SERVICE PARTS AND LABOR TO DETERMINE THATO N"
type textarea "x"
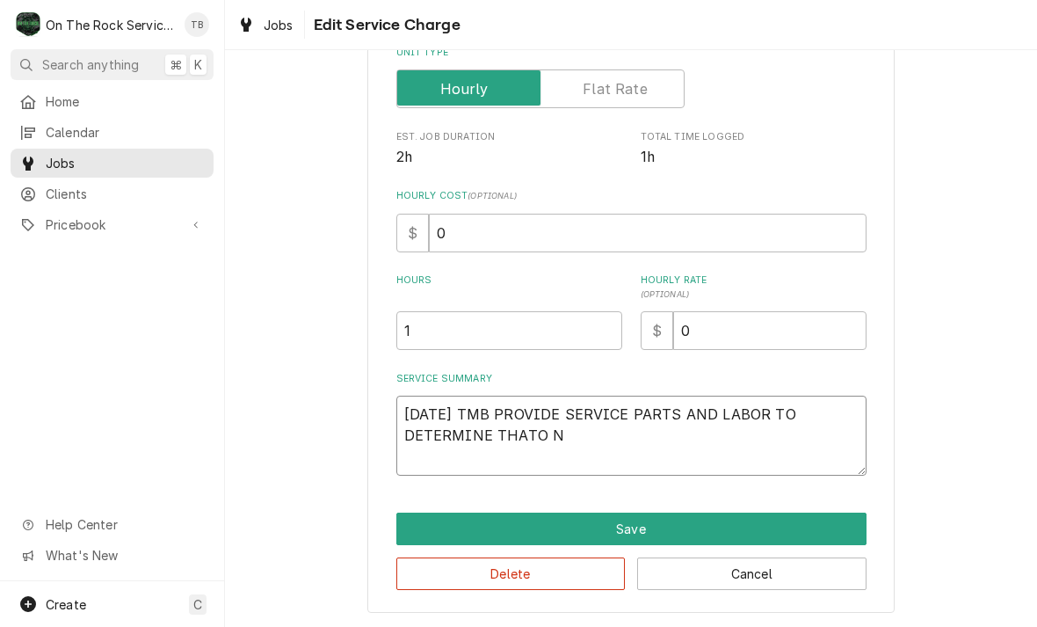
type textarea "8/13/25 TMB PROVIDE SERVICE PARTS AND LABOR TO DETERMINE THATO NO"
type textarea "x"
type textarea "8/13/25 TMB PROVIDE SERVICE PARTS AND LABOR TO DETERMINE THATO N"
type textarea "x"
type textarea "8/13/25 TMB PROVIDE SERVICE PARTS AND LABOR TO DETERMINE THATO"
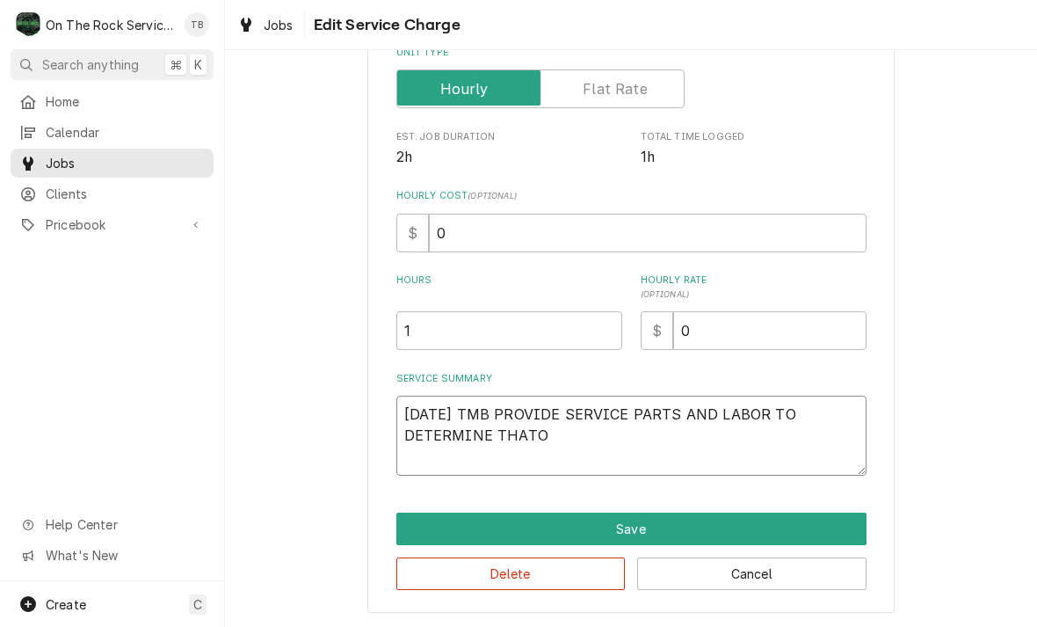
type textarea "x"
type textarea "8/13/25 TMB PROVIDE SERVICE PARTS AND LABOR TO DETERMINE THATO"
type textarea "x"
type textarea "8/13/25 TMB PROVIDE SERVICE PARTS AND LABOR TO DETERMINE THAT"
type textarea "x"
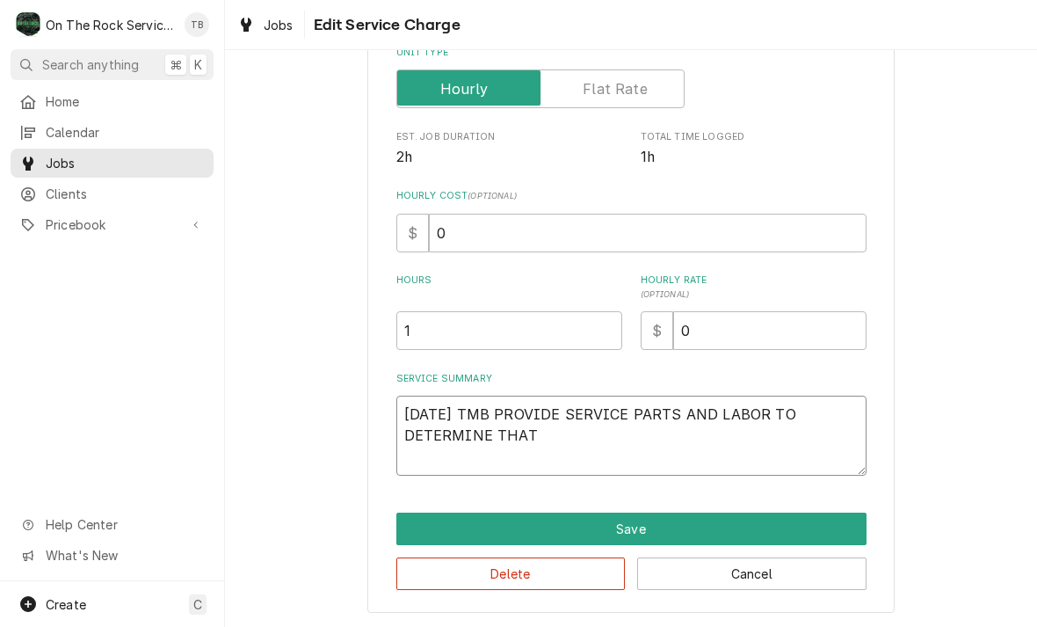
type textarea "8/13/25 TMB PROVIDE SERVICE PARTS AND LABOR TO DETERMINE THA"
type textarea "x"
type textarea "8/13/25 TMB PROVIDE SERVICE PARTS AND LABOR TO DETERMINE THAT"
type textarea "x"
type textarea "8/13/25 TMB PROVIDE SERVICE PARTS AND LABOR TO DETERMINE THAT"
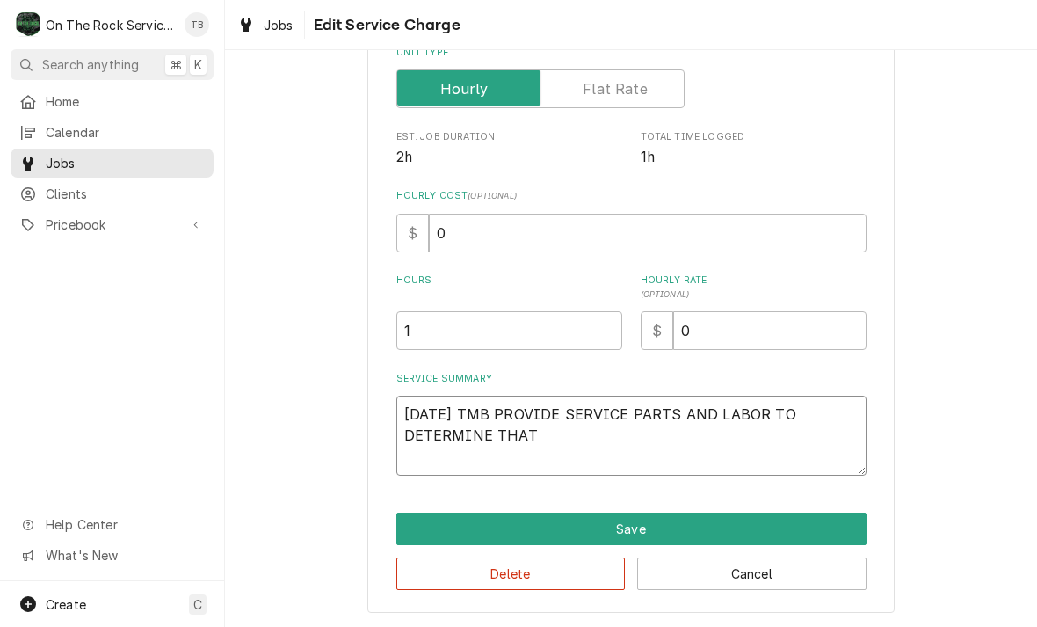
type textarea "x"
type textarea "8/13/25 TMB PROVIDE SERVICE PARTS AND LABOR TO DETERMINE THAT O"
type textarea "x"
type textarea "8/13/25 TMB PROVIDE SERVICE PARTS AND LABOR TO DETERMINE THAT ON"
type textarea "x"
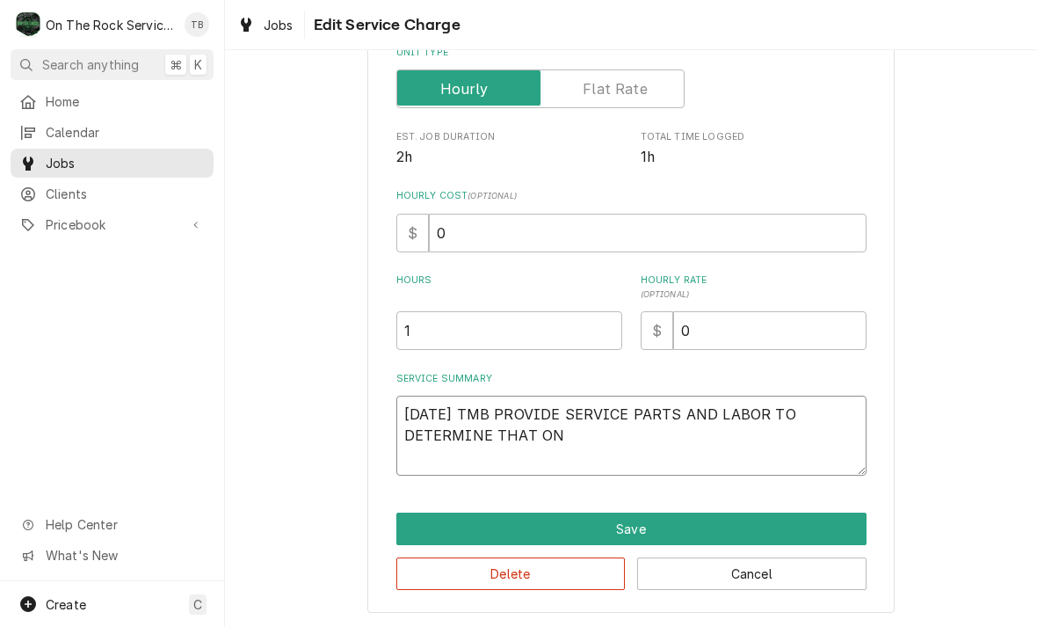
type textarea "8/13/25 TMB PROVIDE SERVICE PARTS AND LABOR TO DETERMINE THAT ON F"
type textarea "x"
type textarea "8/13/25 TMB PROVIDE SERVICE PARTS AND LABOR TO DETERMINE THAT ON FR"
type textarea "x"
type textarea "8/13/25 TMB PROVIDE SERVICE PARTS AND LABOR TO DETERMINE THAT ON FRY"
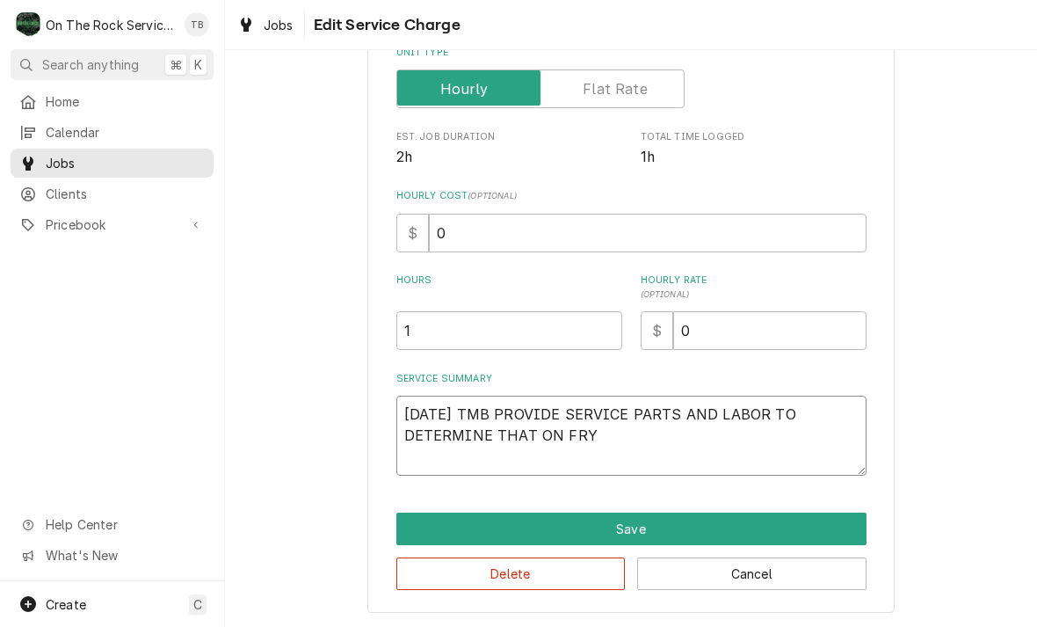
type textarea "x"
type textarea "8/13/25 TMB PROVIDE SERVICE PARTS AND LABOR TO DETERMINE THAT ON FRYE"
type textarea "x"
type textarea "8/13/25 TMB PROVIDE SERVICE PARTS AND LABOR TO DETERMINE THAT ON FRYER"
type textarea "x"
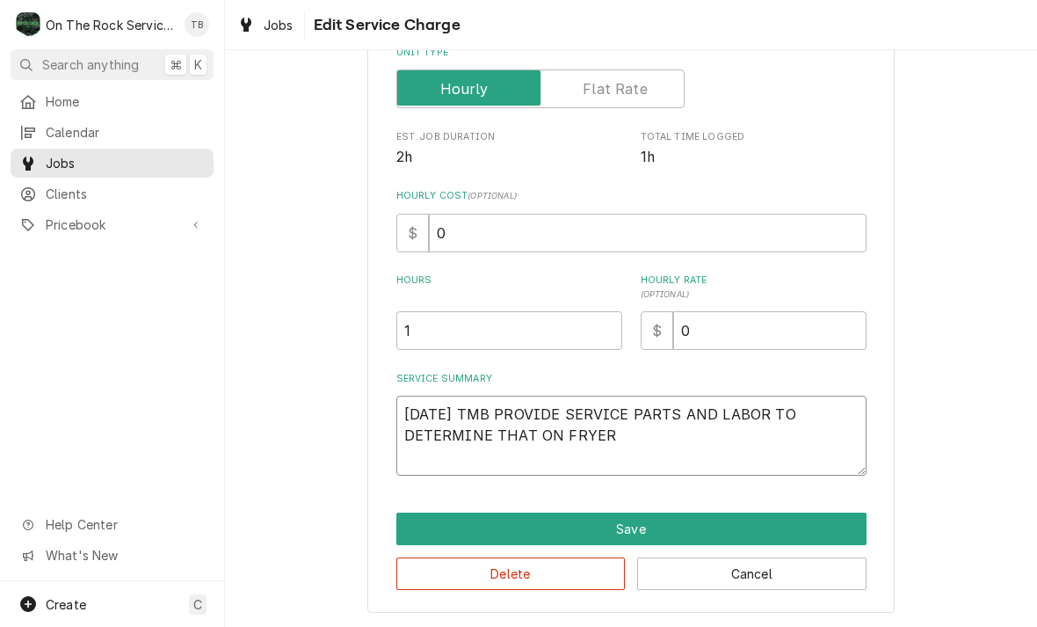
type textarea "8/13/25 TMB PROVIDE SERVICE PARTS AND LABOR TO DETERMINE THAT ON FRYER"
type textarea "x"
type textarea "8/13/25 TMB PROVIDE SERVICE PARTS AND LABOR TO DETERMINE THAT ON FRYER #"
type textarea "x"
type textarea "8/13/25 TMB PROVIDE SERVICE PARTS AND LABOR TO DETERMINE THAT ON FRYER #2"
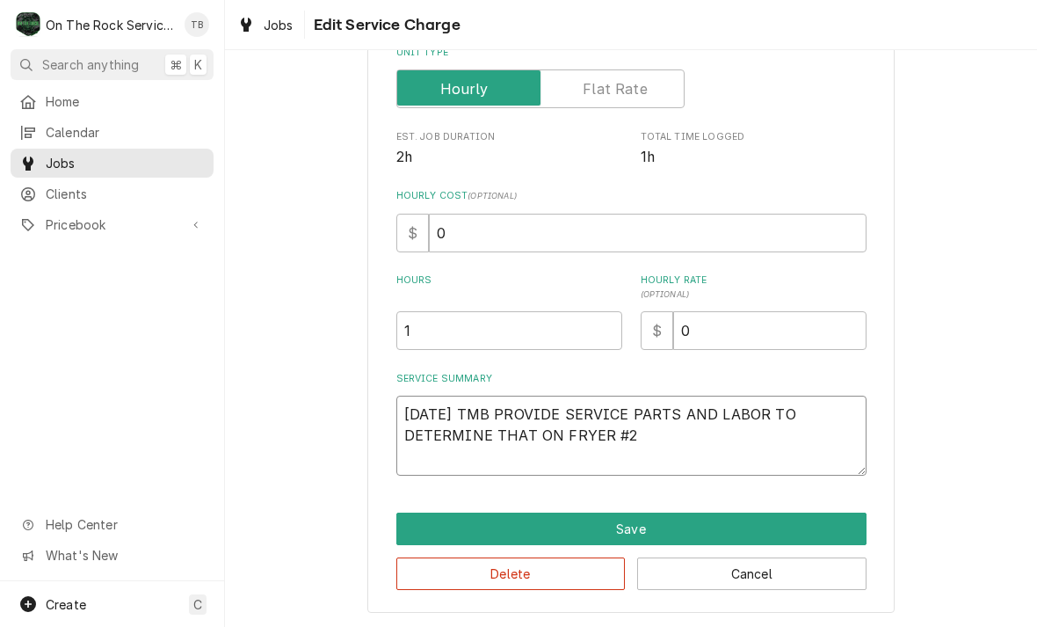
type textarea "x"
type textarea "8/13/25 TMB PROVIDE SERVICE PARTS AND LABOR TO DETERMINE THAT ON FRYER #2"
type textarea "x"
type textarea "8/13/25 TMB PROVIDE SERVICE PARTS AND LABOR TO DETERMINE THAT ON FRYER #2 NO"
type textarea "x"
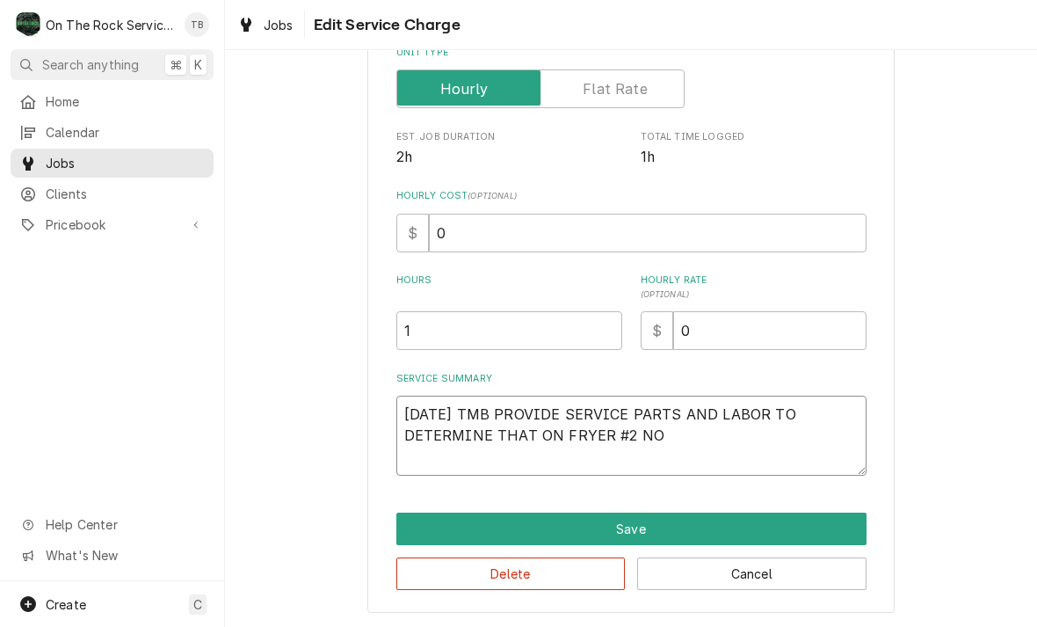
type textarea "8/13/25 TMB PROVIDE SERVICE PARTS AND LABOR TO DETERMINE THAT ON FRYER #2 NOT"
type textarea "x"
type textarea "8/13/25 TMB PROVIDE SERVICE PARTS AND LABOR TO DETERMINE THAT ON FRYER #2 NOT"
type textarea "x"
type textarea "8/13/25 TMB PROVIDE SERVICE PARTS AND LABOR TO DETERMINE THAT ON FRYER #2 NOT H"
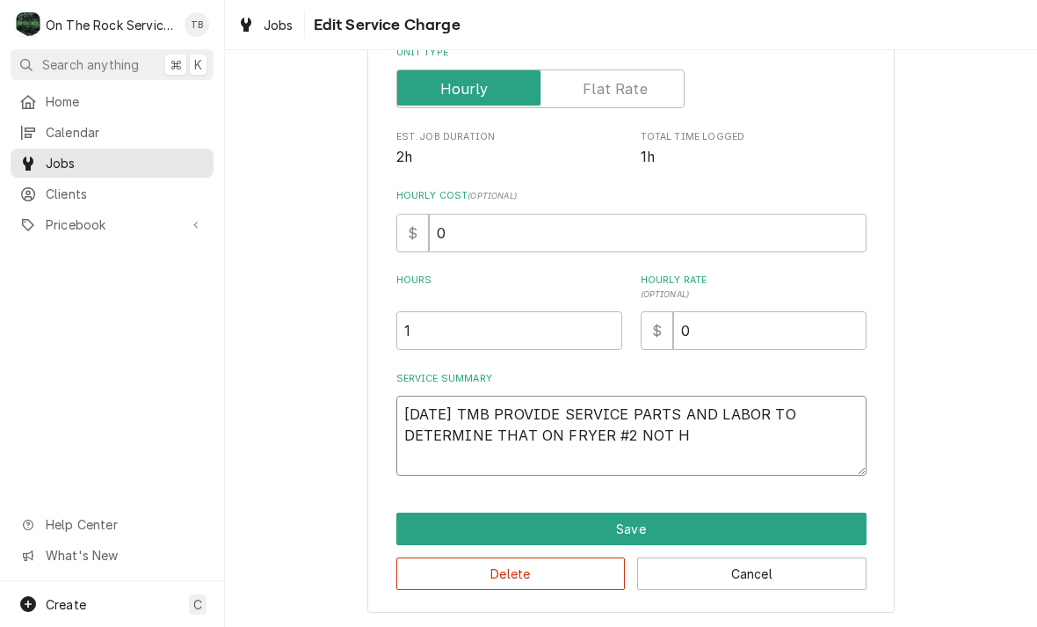
type textarea "x"
type textarea "8/13/25 TMB PROVIDE SERVICE PARTS AND LABOR TO DETERMINE THAT ON FRYER #2 NOT HE"
type textarea "x"
type textarea "8/13/25 TMB PROVIDE SERVICE PARTS AND LABOR TO DETERMINE THAT ON FRYER #2 NOT H…"
type textarea "x"
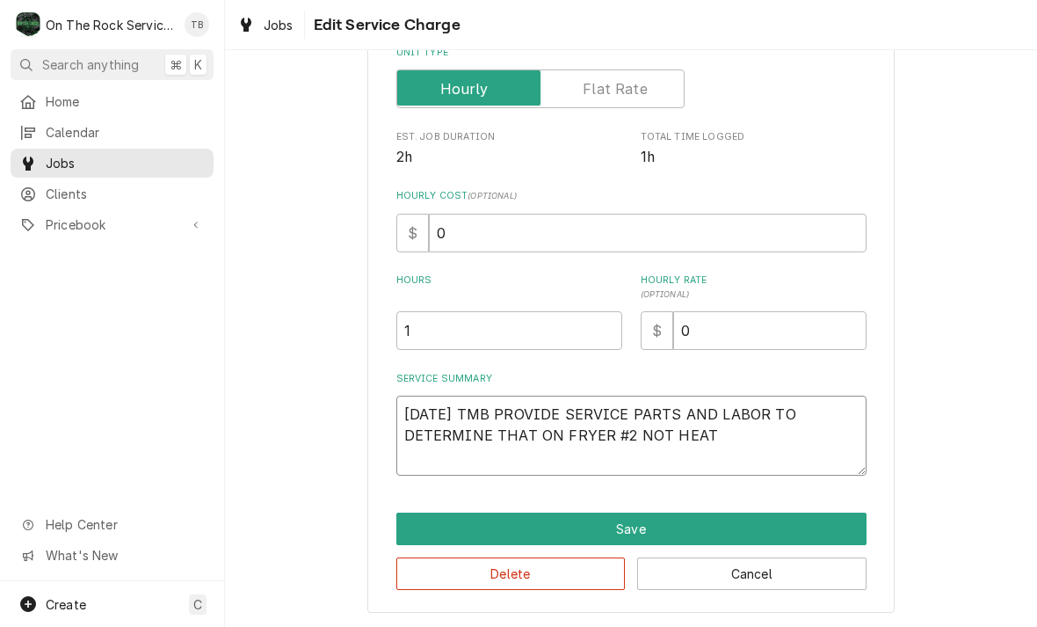
type textarea "8/13/25 TMB PROVIDE SERVICE PARTS AND LABOR TO DETERMINE THAT ON FRYER #2 NOT H…"
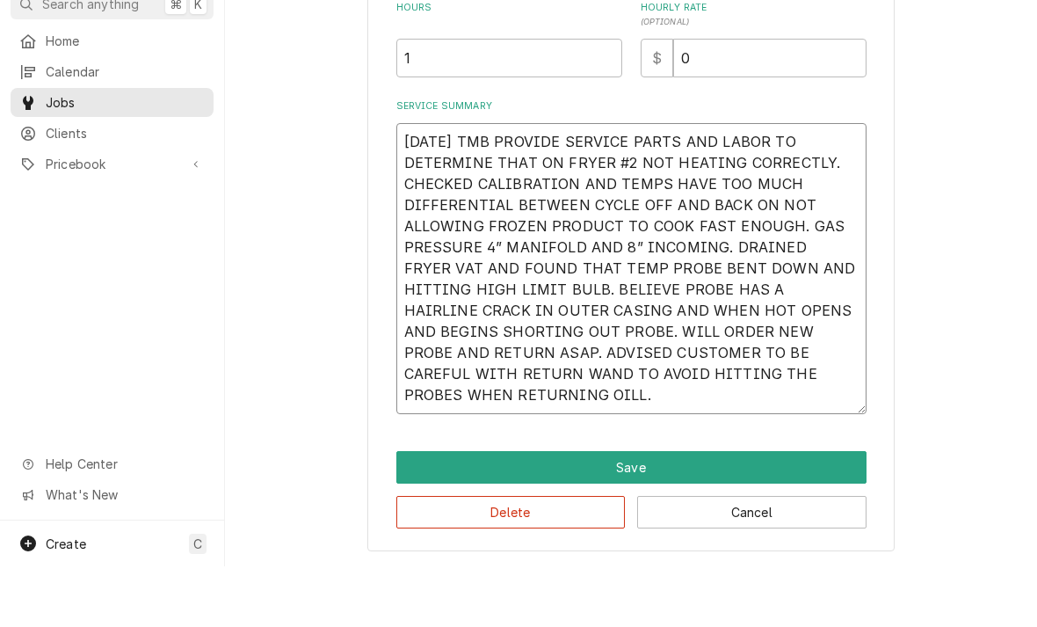
scroll to position [478, 0]
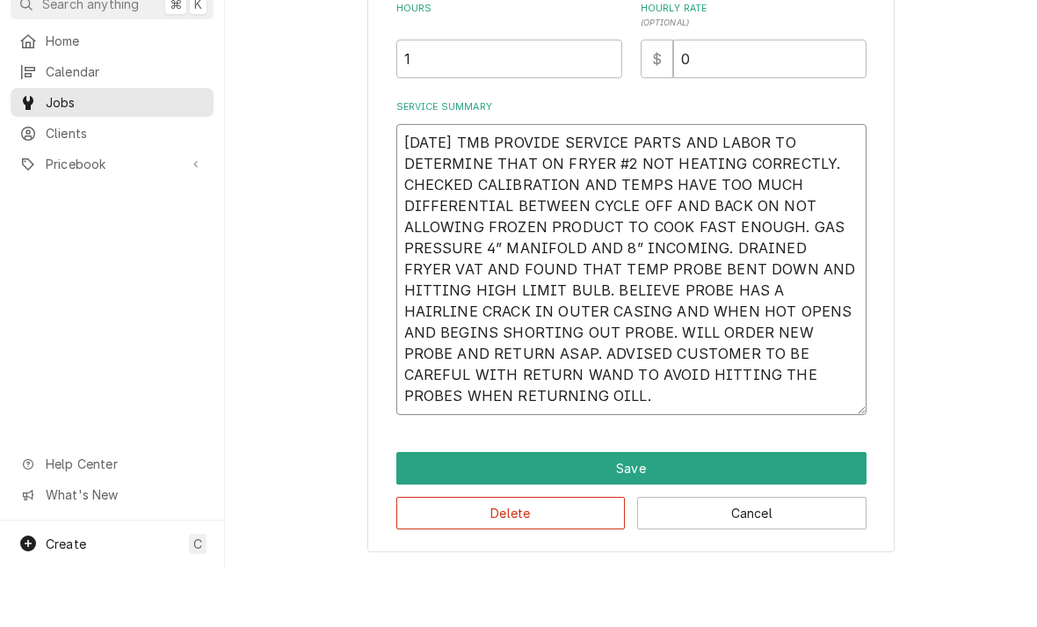
click at [481, 394] on textarea "8/13/25 TMB PROVIDE SERVICE PARTS AND LABOR TO DETERMINE THAT ON FRYER #2 NOT H…" at bounding box center [631, 330] width 470 height 291
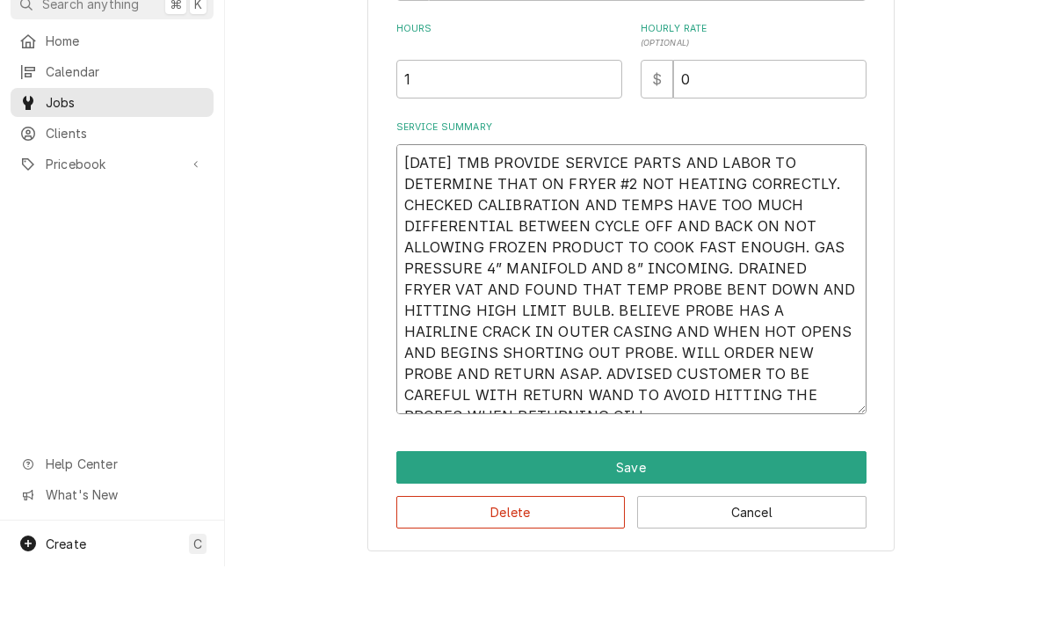
scroll to position [457, 0]
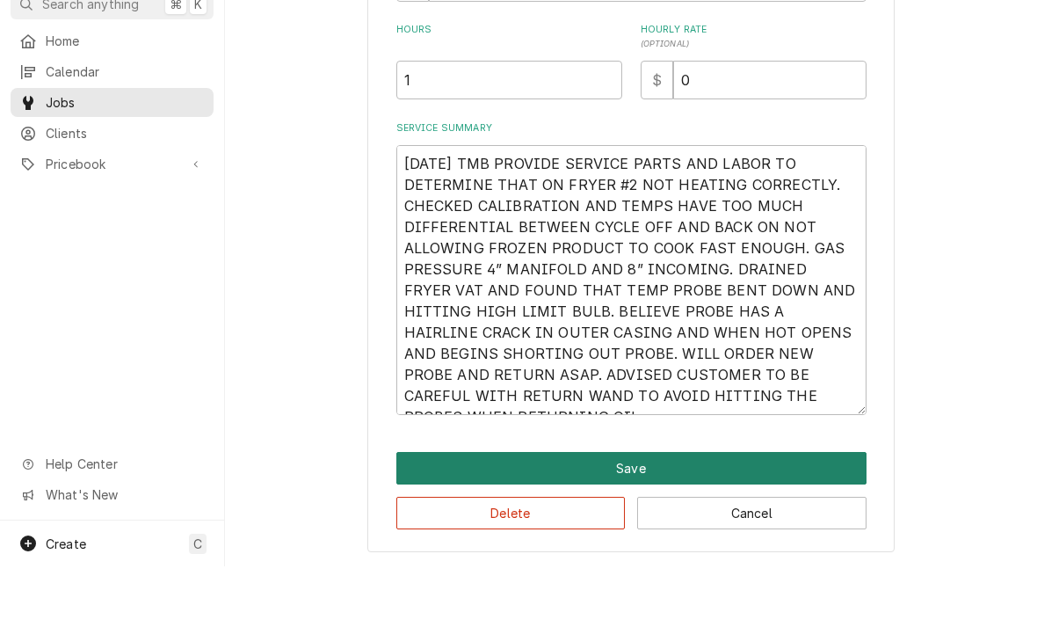
click at [628, 512] on button "Save" at bounding box center [631, 528] width 470 height 33
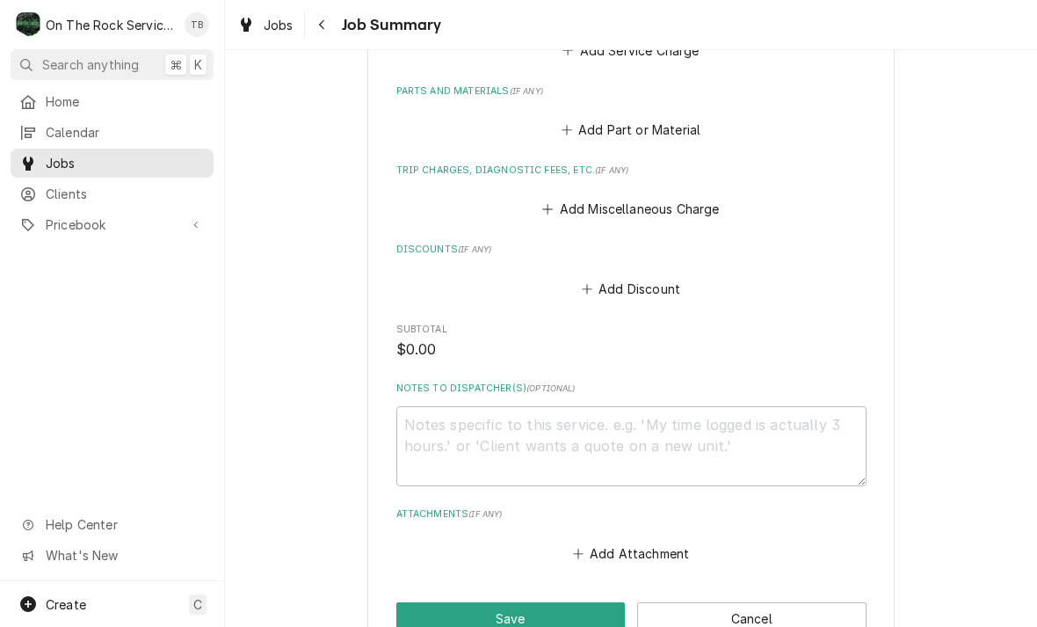
scroll to position [989, 0]
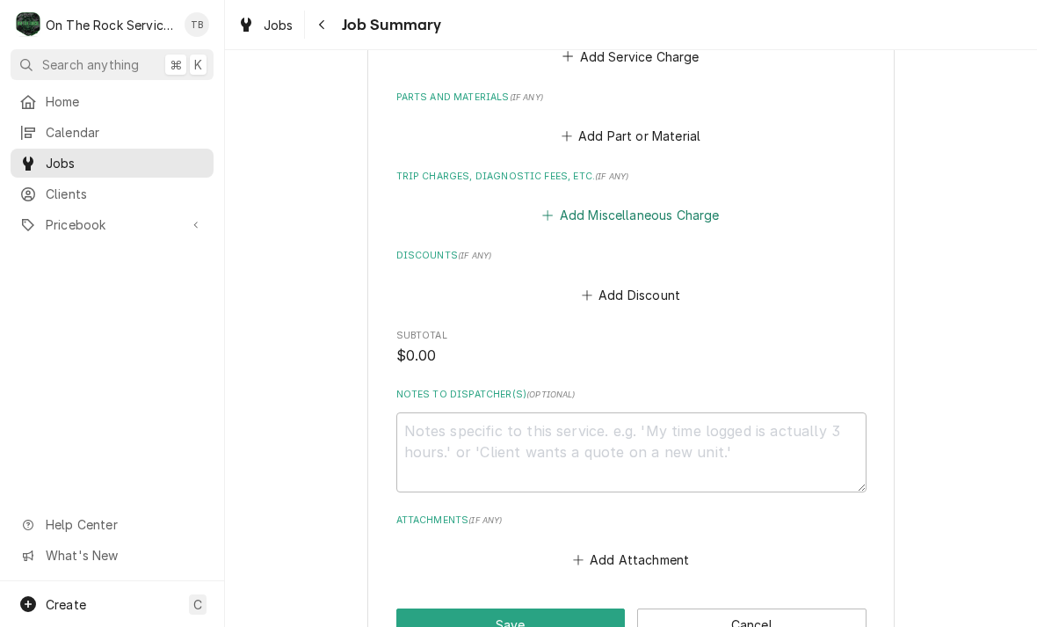
click at [660, 214] on button "Add Miscellaneous Charge" at bounding box center [631, 215] width 183 height 25
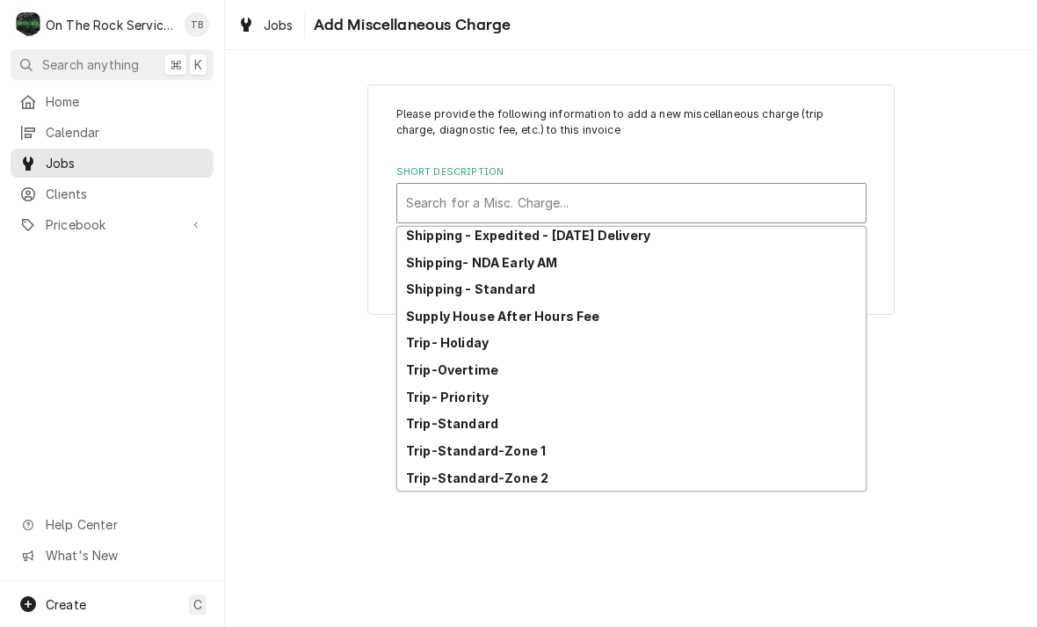
scroll to position [301, 0]
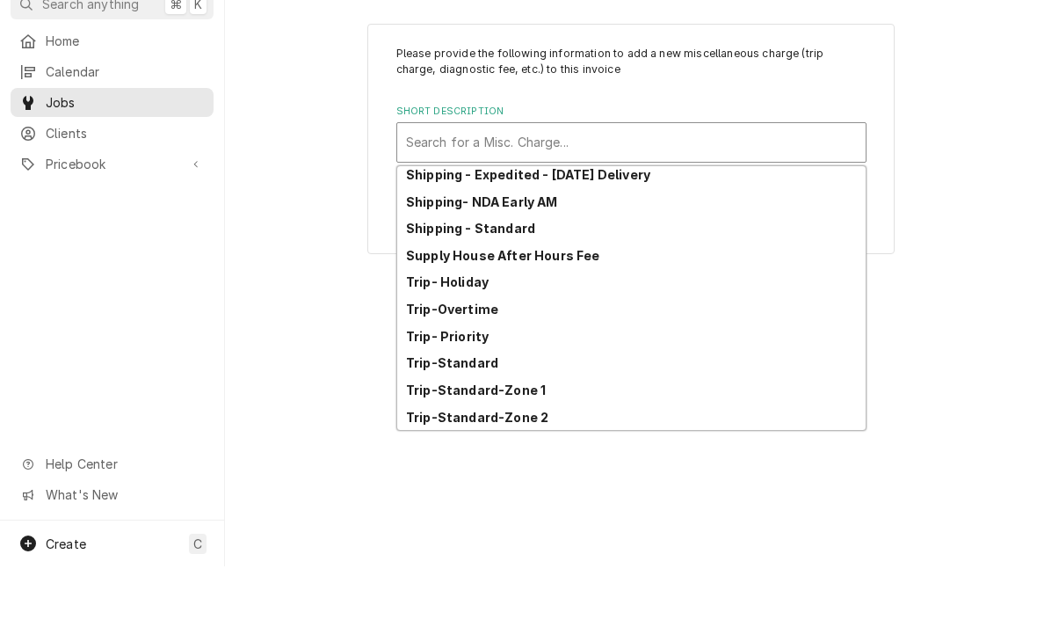
click at [535, 443] on strong "Trip-Standard-Zone 1" at bounding box center [476, 450] width 140 height 15
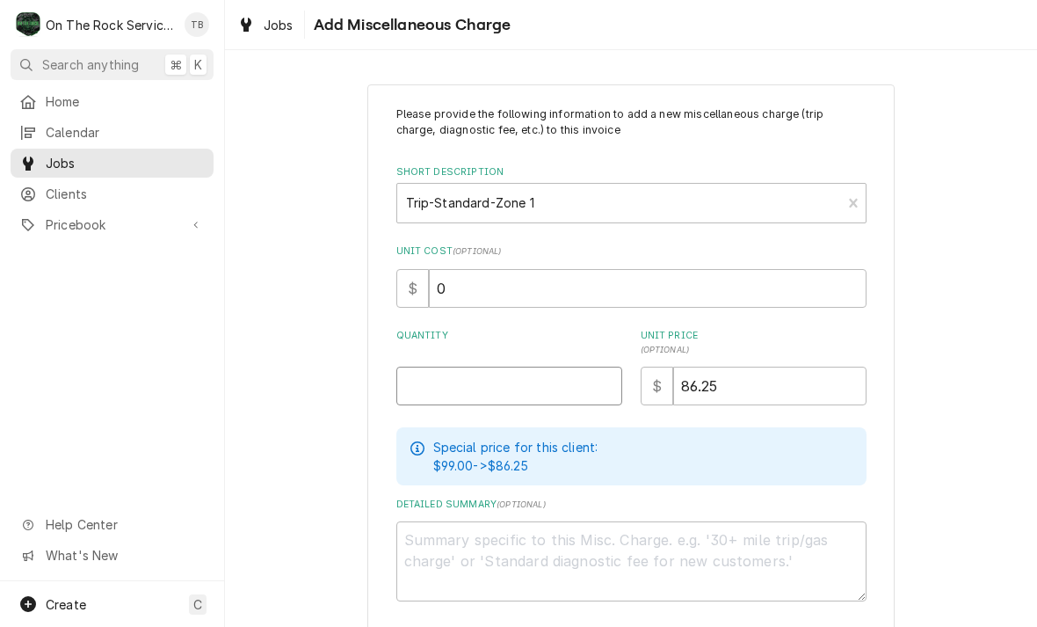
click at [454, 383] on input "Quantity" at bounding box center [509, 385] width 226 height 39
click at [986, 295] on div "Please provide the following information to add a new miscellaneous charge (tri…" at bounding box center [631, 389] width 812 height 640
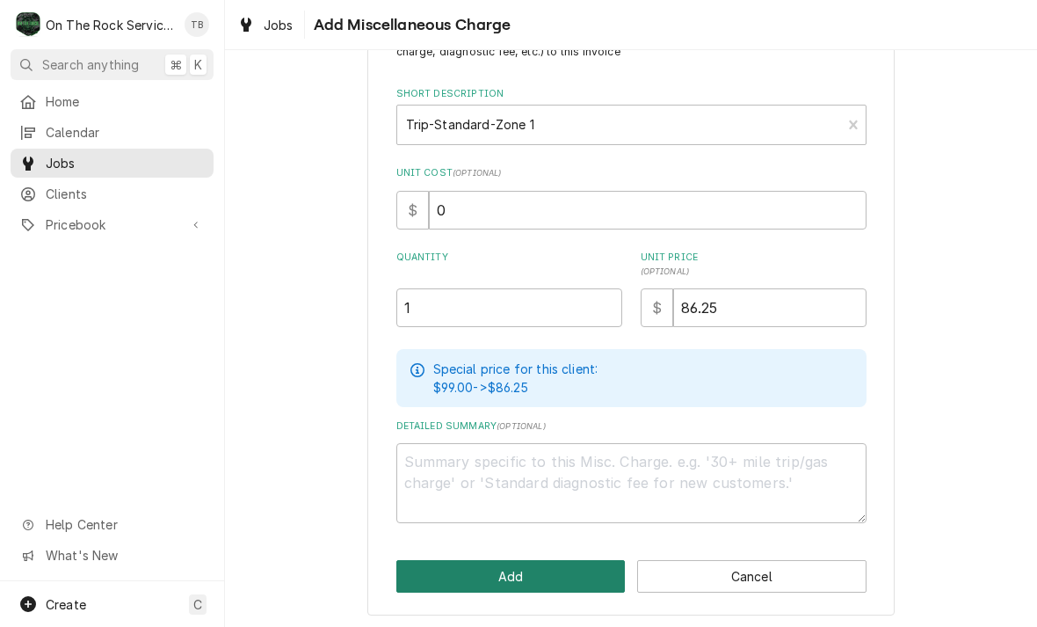
click at [492, 576] on button "Add" at bounding box center [510, 576] width 229 height 33
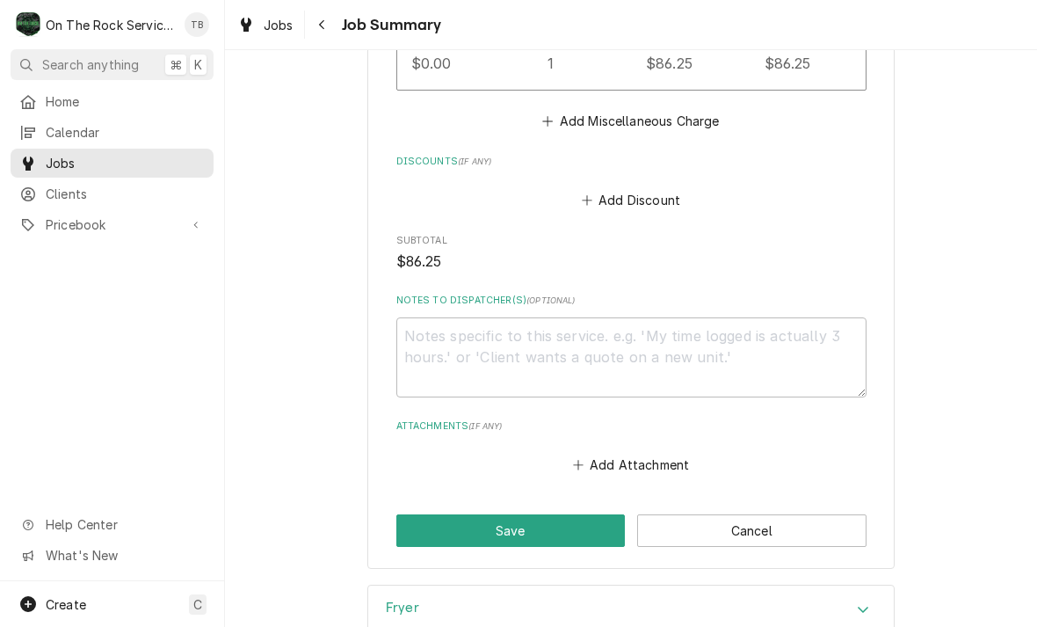
scroll to position [1329, 0]
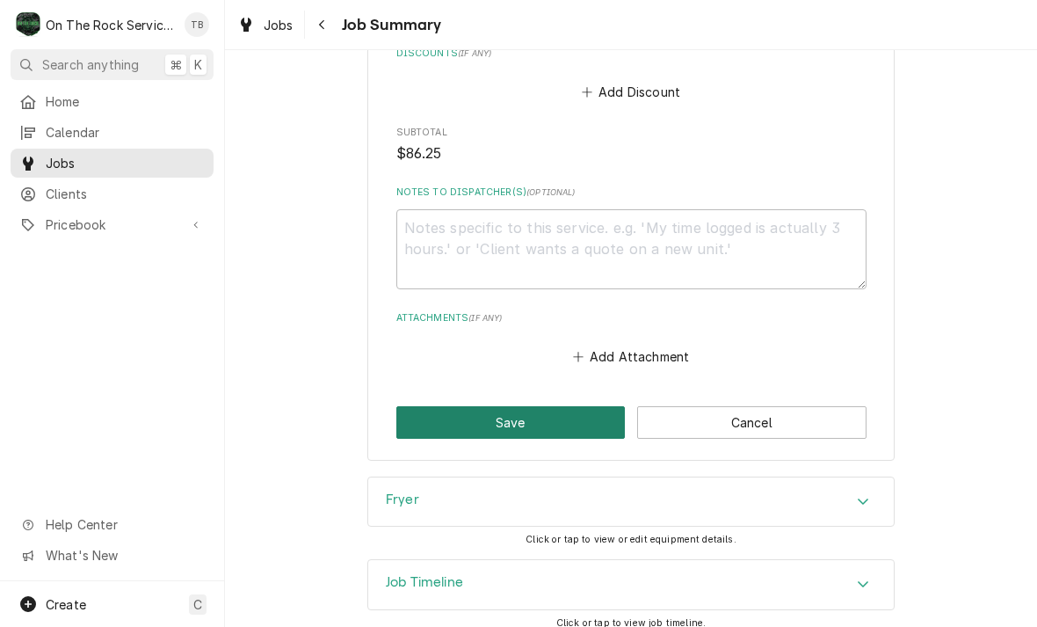
click at [561, 420] on button "Save" at bounding box center [510, 422] width 229 height 33
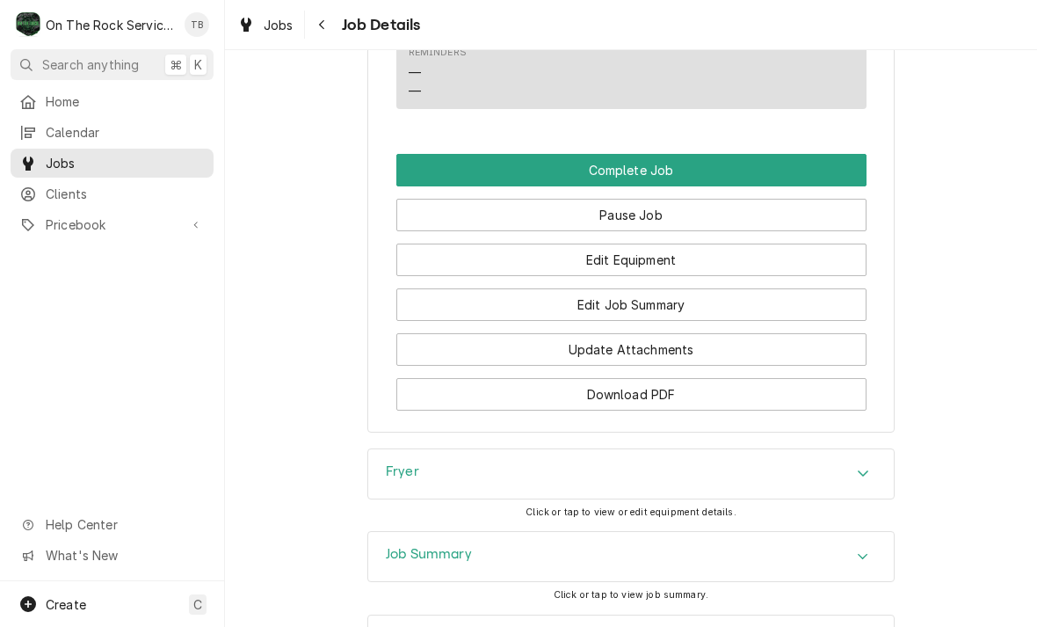
scroll to position [1807, 0]
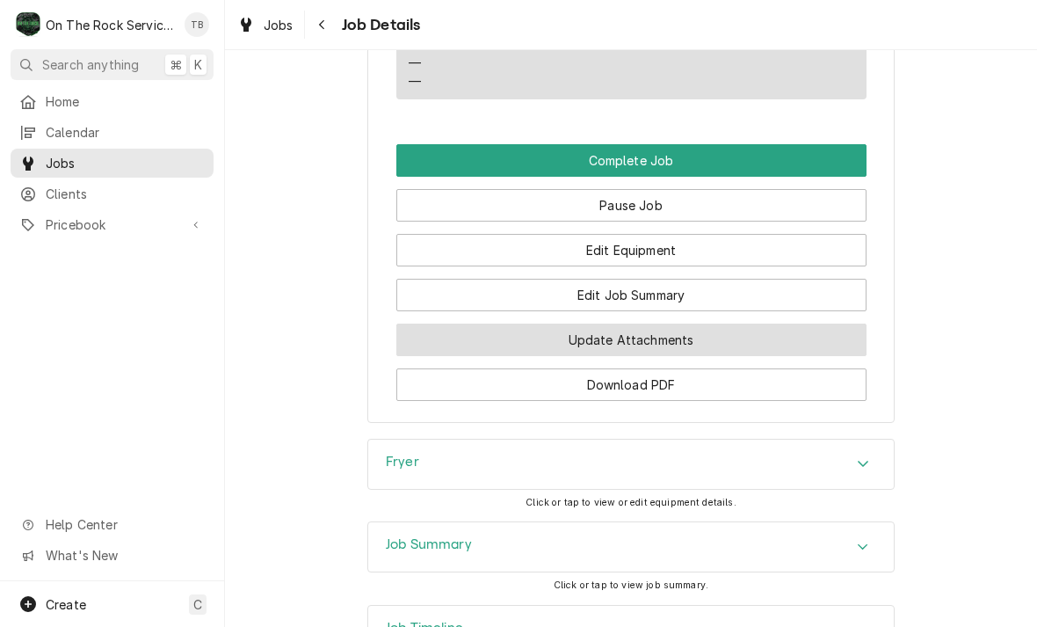
click at [640, 342] on button "Update Attachments" at bounding box center [631, 339] width 470 height 33
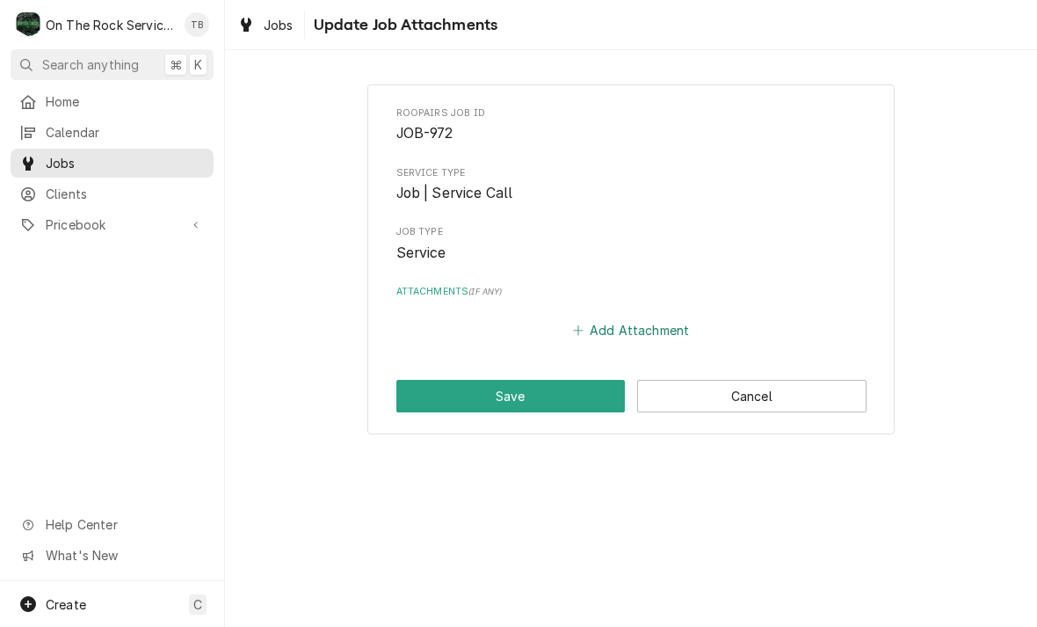
click at [625, 333] on button "Add Attachment" at bounding box center [630, 330] width 123 height 25
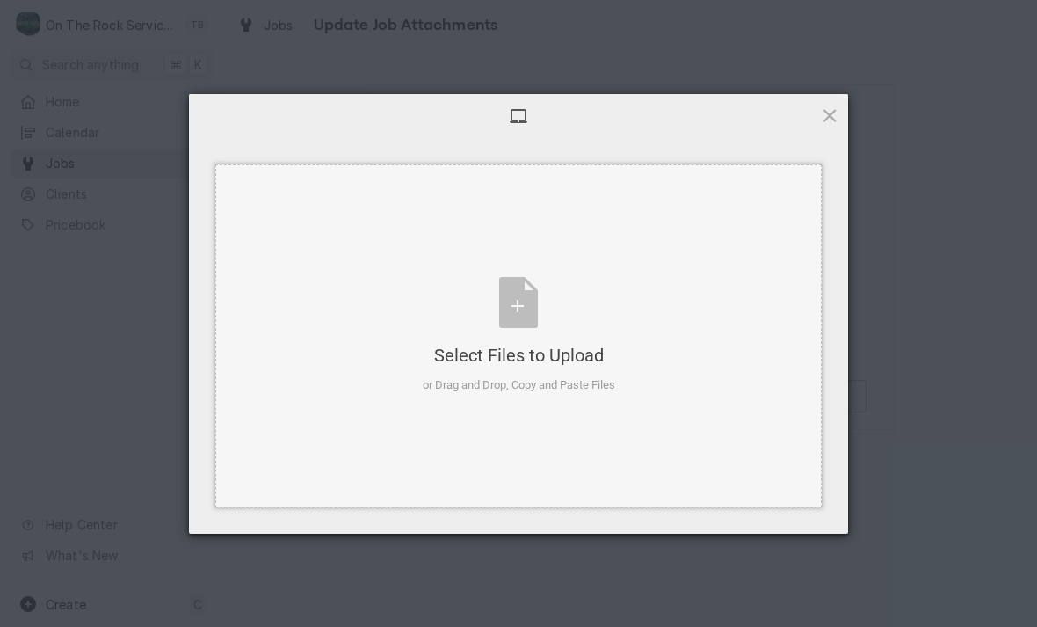
click at [546, 301] on div "Select Files to Upload or Drag and Drop, Copy and Paste Files" at bounding box center [519, 335] width 192 height 117
click at [837, 117] on span at bounding box center [829, 114] width 19 height 19
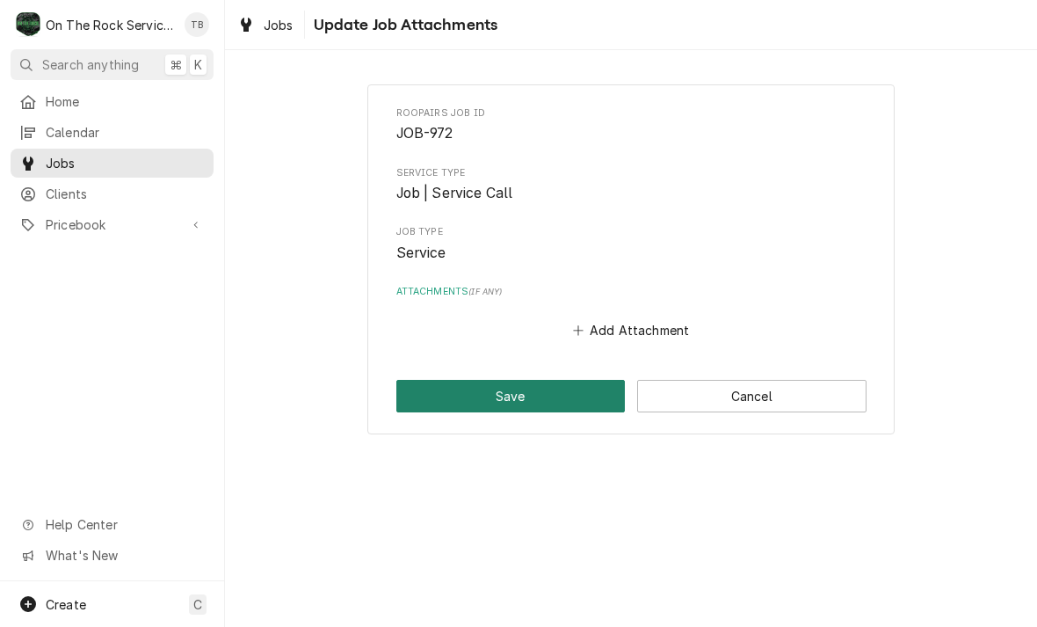
click at [534, 395] on button "Save" at bounding box center [510, 396] width 229 height 33
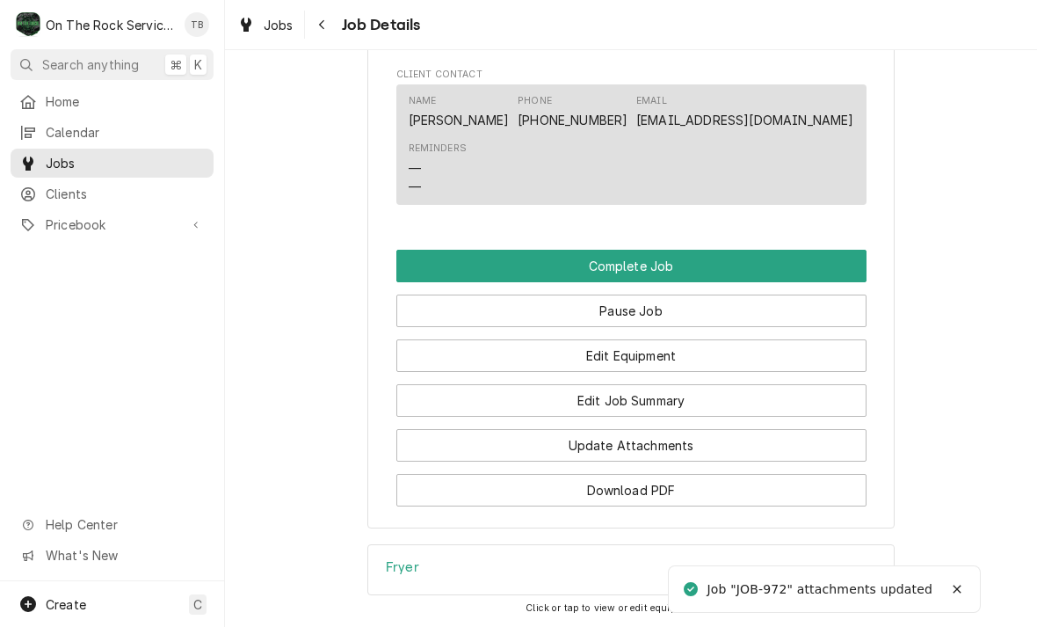
scroll to position [1704, 0]
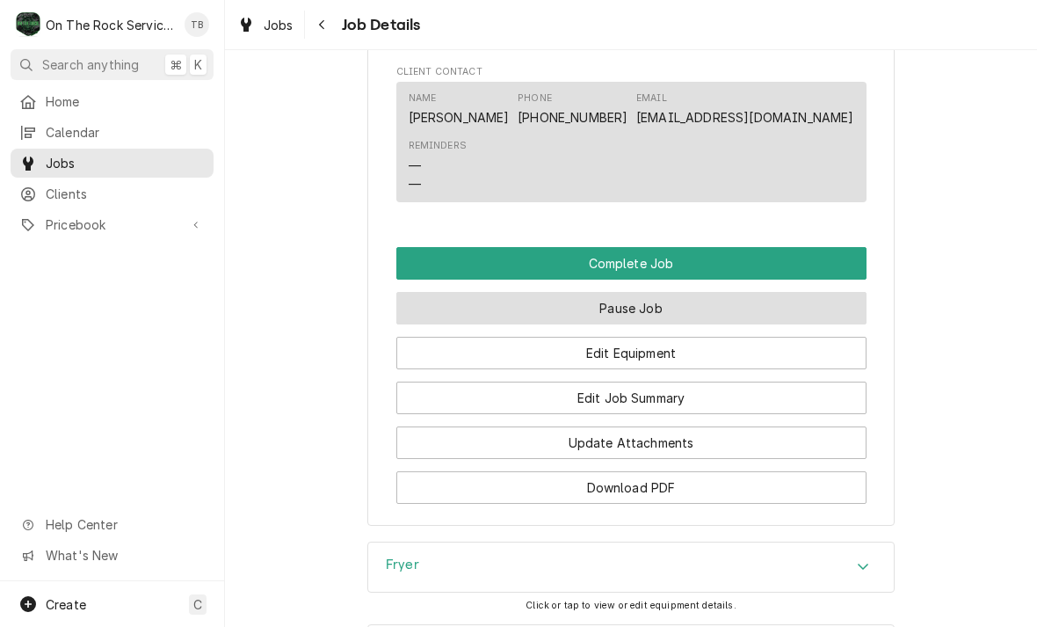
click at [648, 307] on button "Pause Job" at bounding box center [631, 308] width 470 height 33
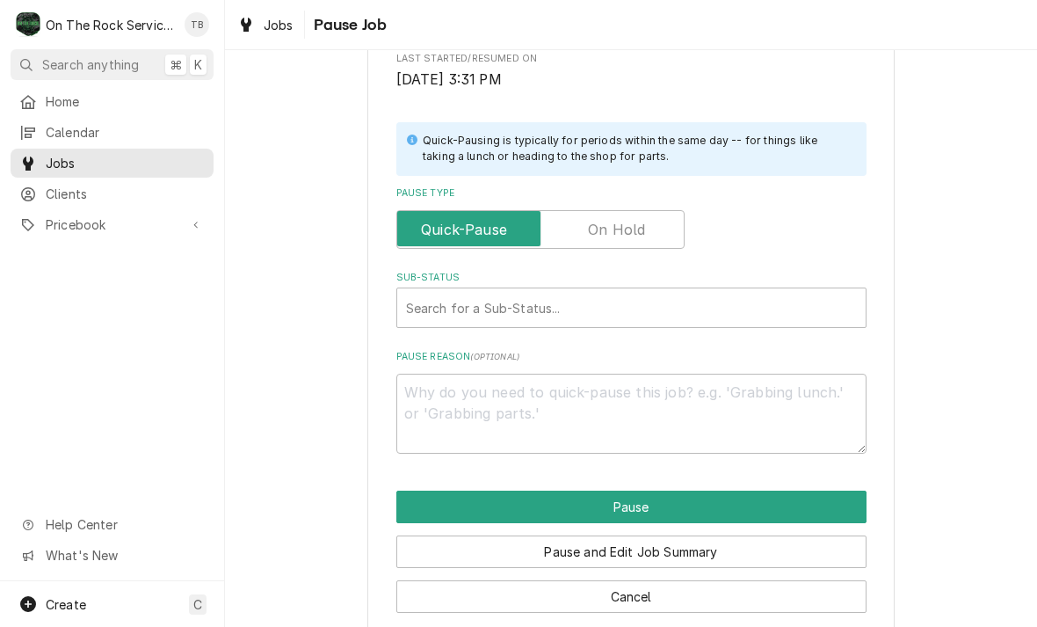
scroll to position [351, 0]
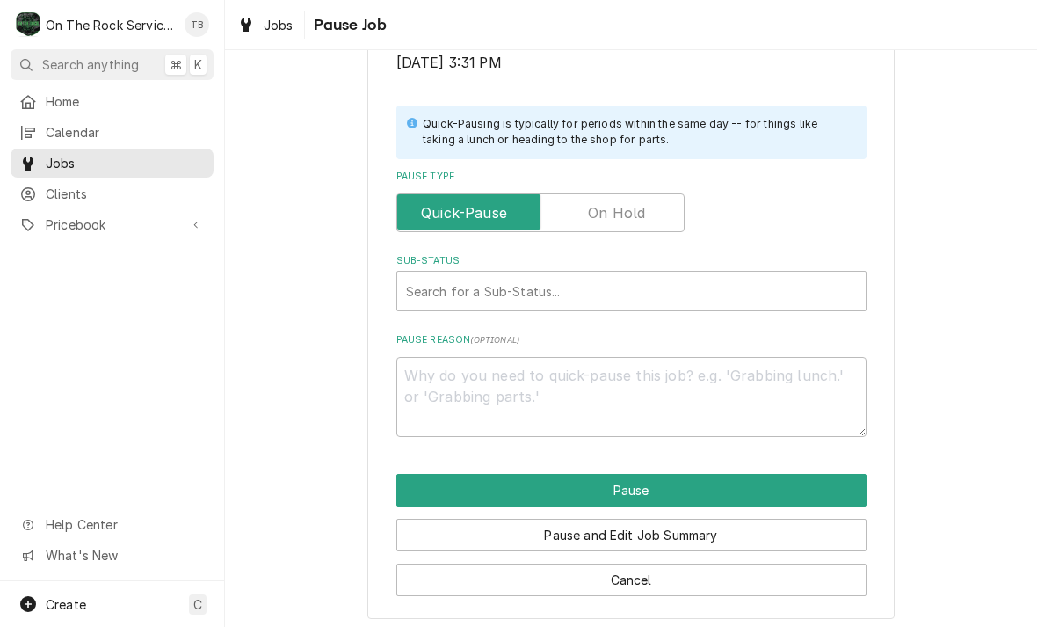
click at [665, 212] on input "Pause Type" at bounding box center [540, 212] width 272 height 39
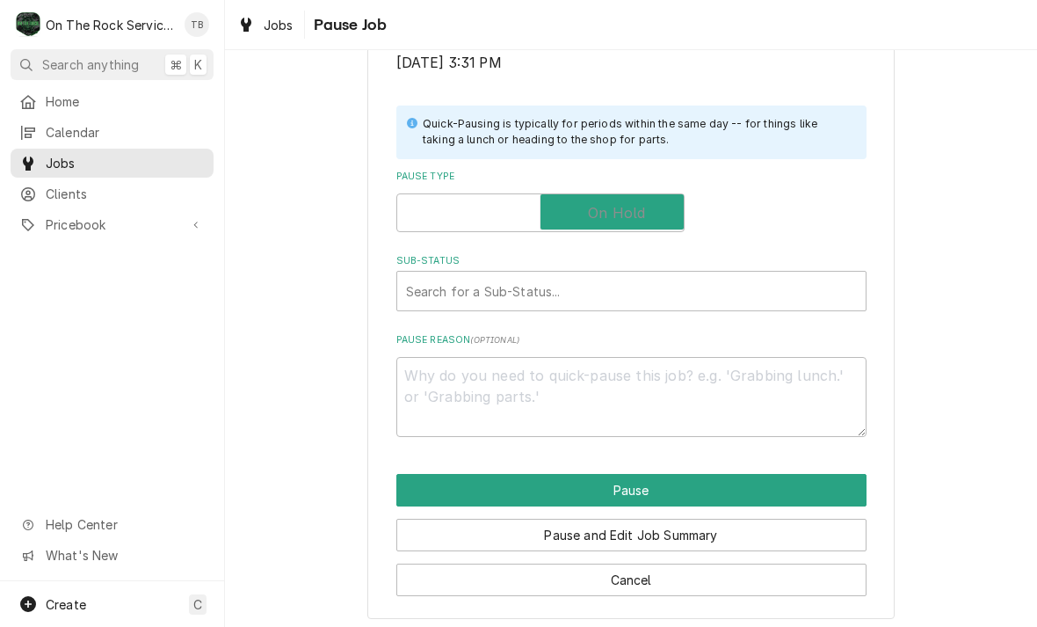
checkbox input "true"
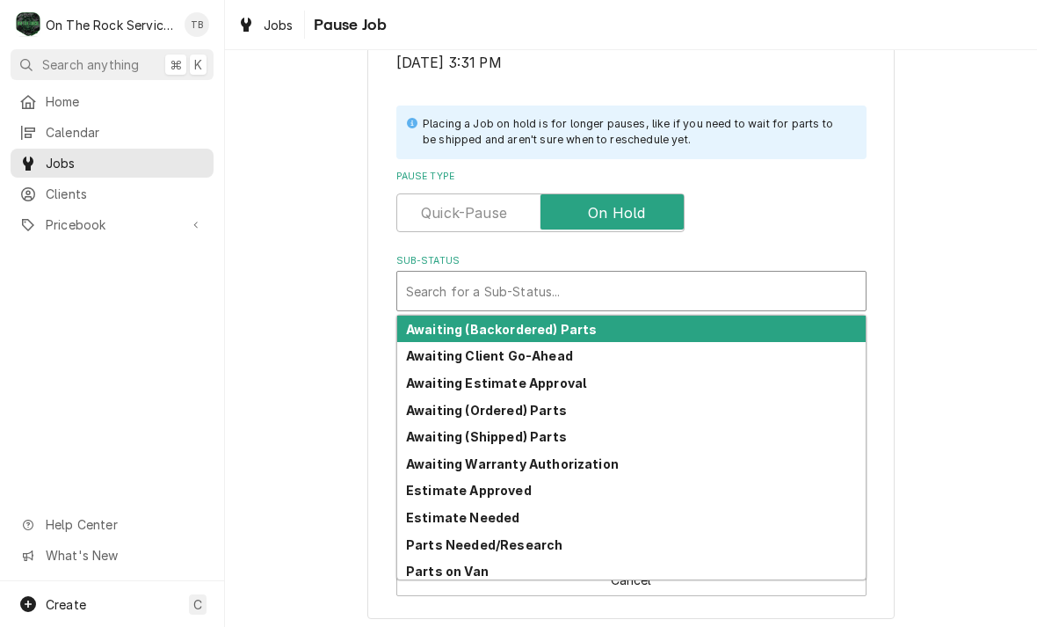
scroll to position [0, 0]
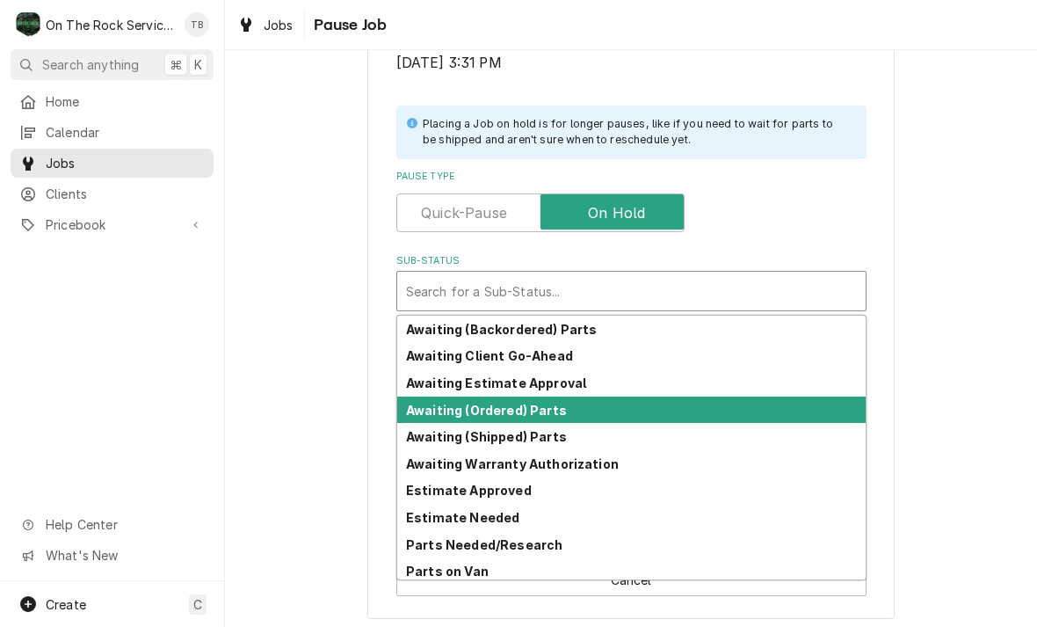
click at [540, 402] on strong "Awaiting (Ordered) Parts" at bounding box center [486, 409] width 161 height 15
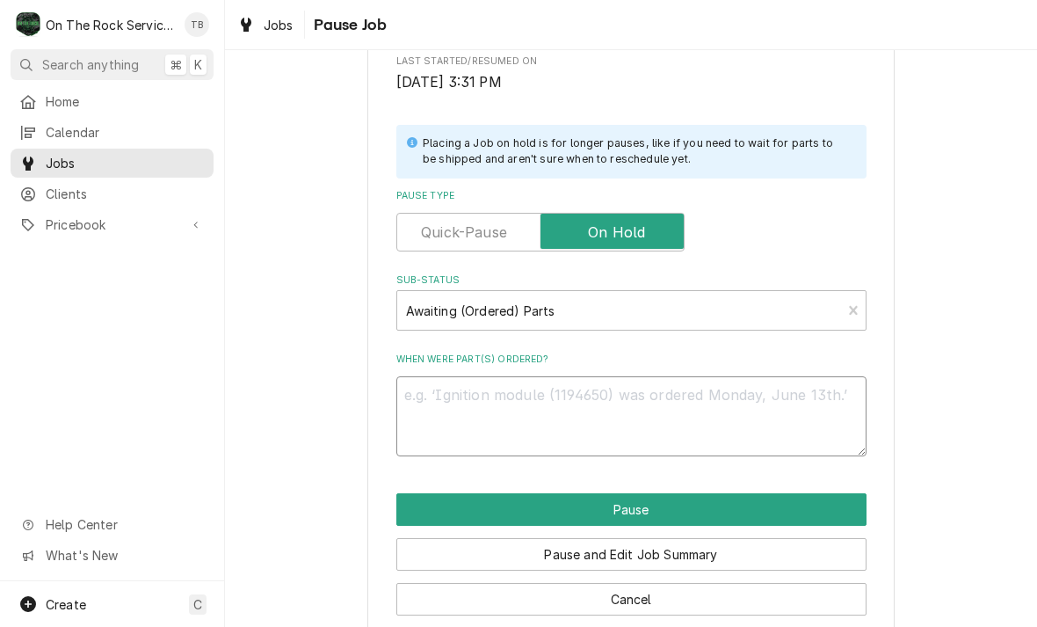
click at [484, 395] on textarea "When were part(s) ordered?" at bounding box center [631, 416] width 470 height 80
type textarea "x"
type textarea "T"
type textarea "x"
type textarea "TEM"
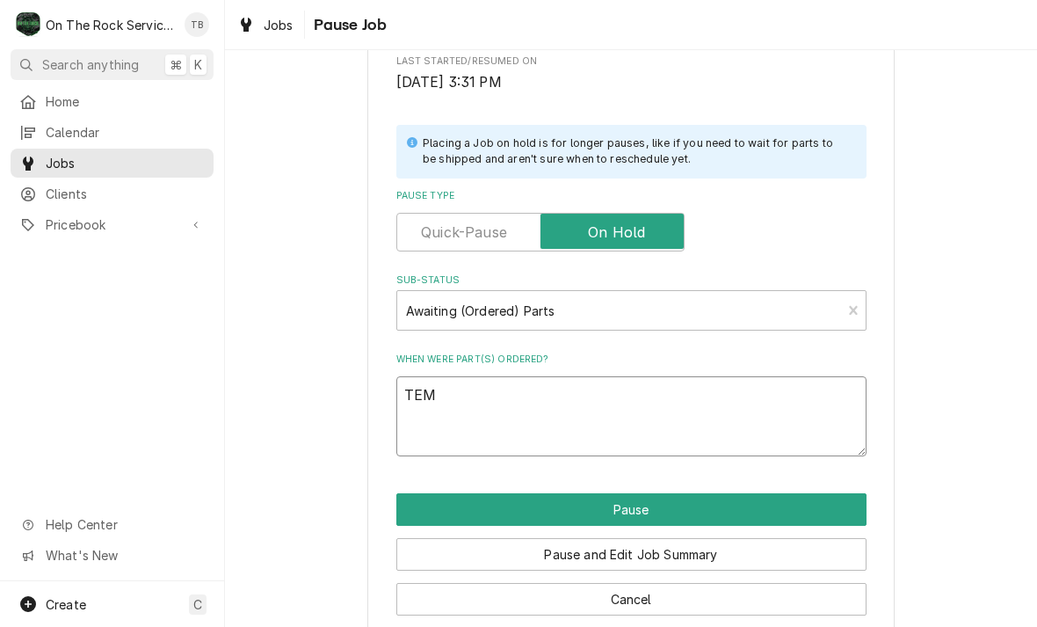
type textarea "x"
type textarea "TEMP"
type textarea "x"
type textarea "TEMP"
type textarea "x"
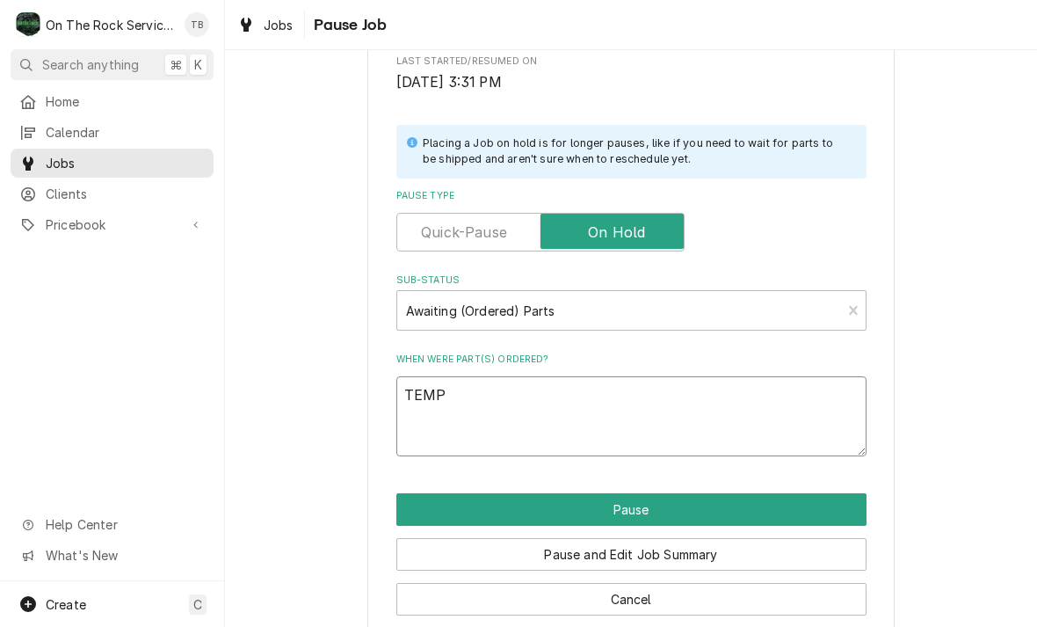
type textarea "TEMP P"
type textarea "x"
type textarea "TEMP PR"
type textarea "x"
type textarea "TEMP PRO"
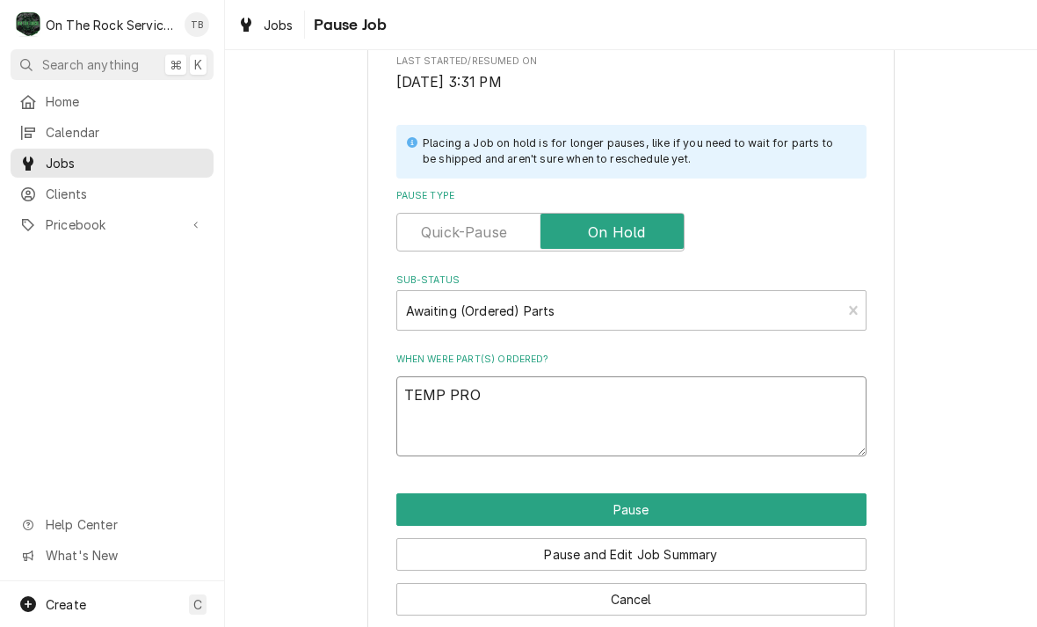
type textarea "x"
type textarea "TEMP PROB"
type textarea "x"
type textarea "TEMP PROBE"
type textarea "x"
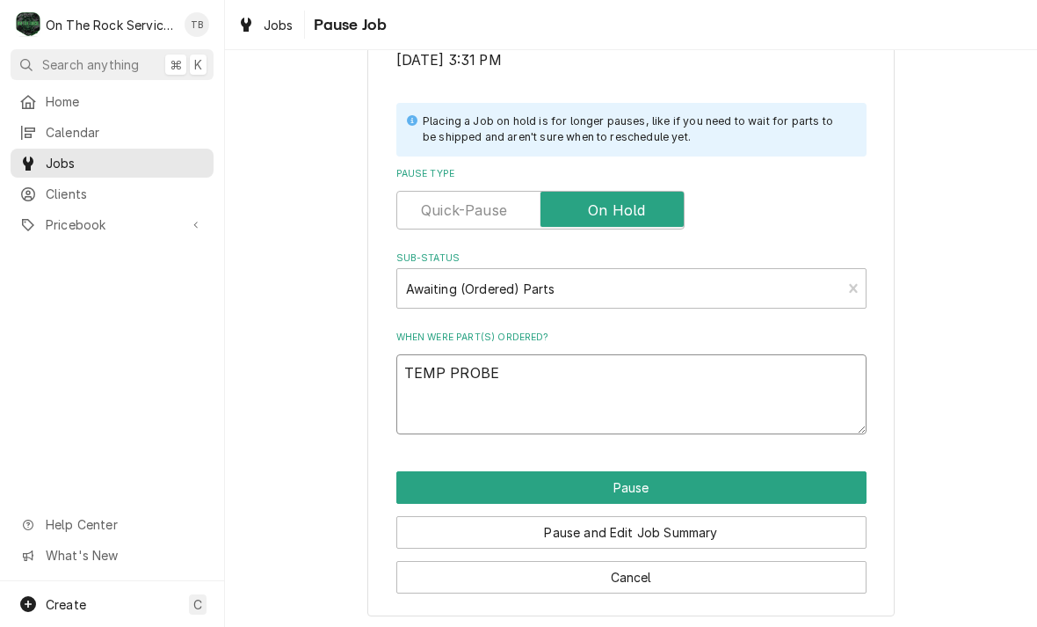
scroll to position [353, 0]
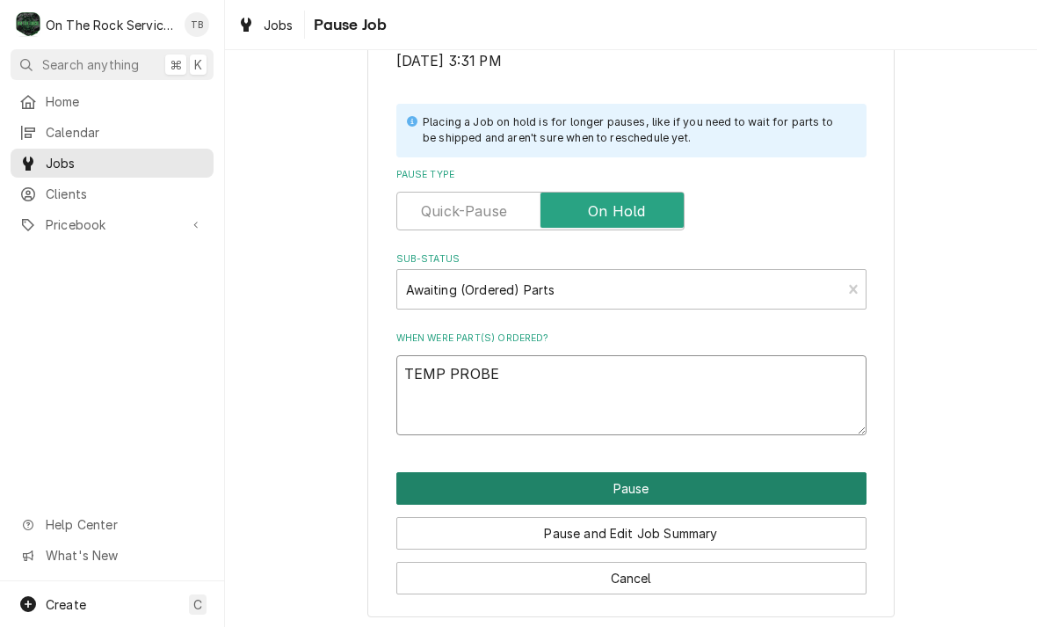
type textarea "TEMP PROBE"
click at [631, 492] on button "Pause" at bounding box center [631, 488] width 470 height 33
type textarea "x"
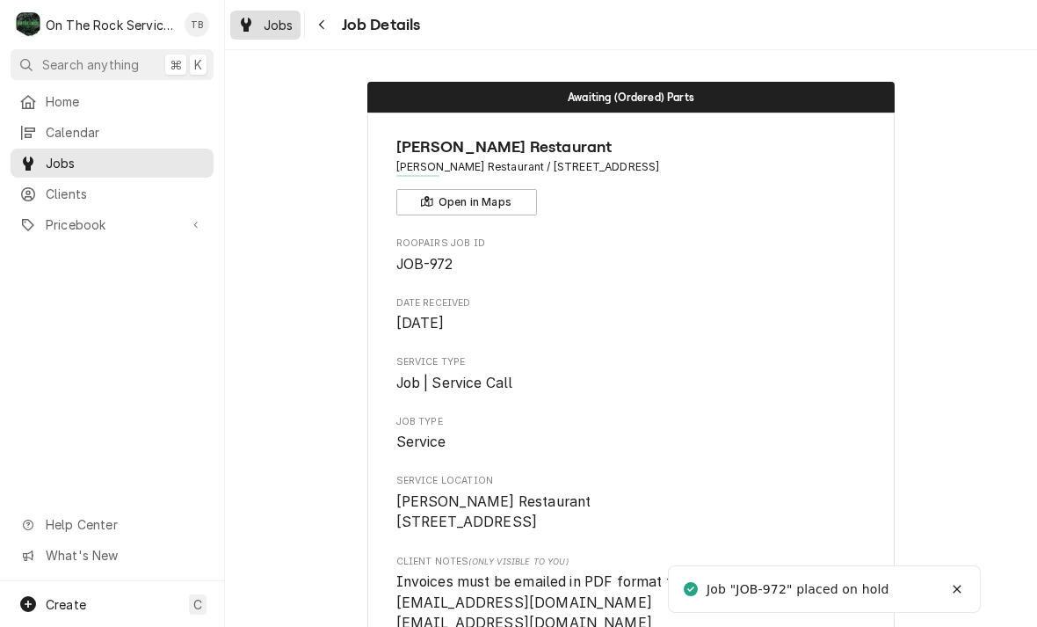
click at [282, 34] on div "Jobs" at bounding box center [265, 25] width 63 height 22
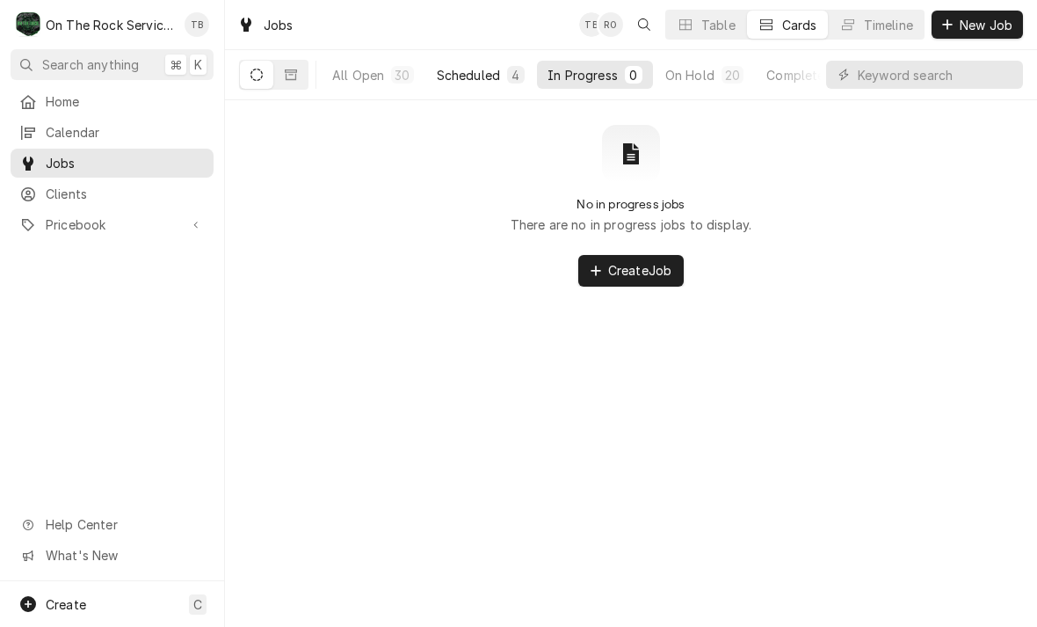
click at [474, 87] on button "Scheduled 4" at bounding box center [480, 75] width 109 height 28
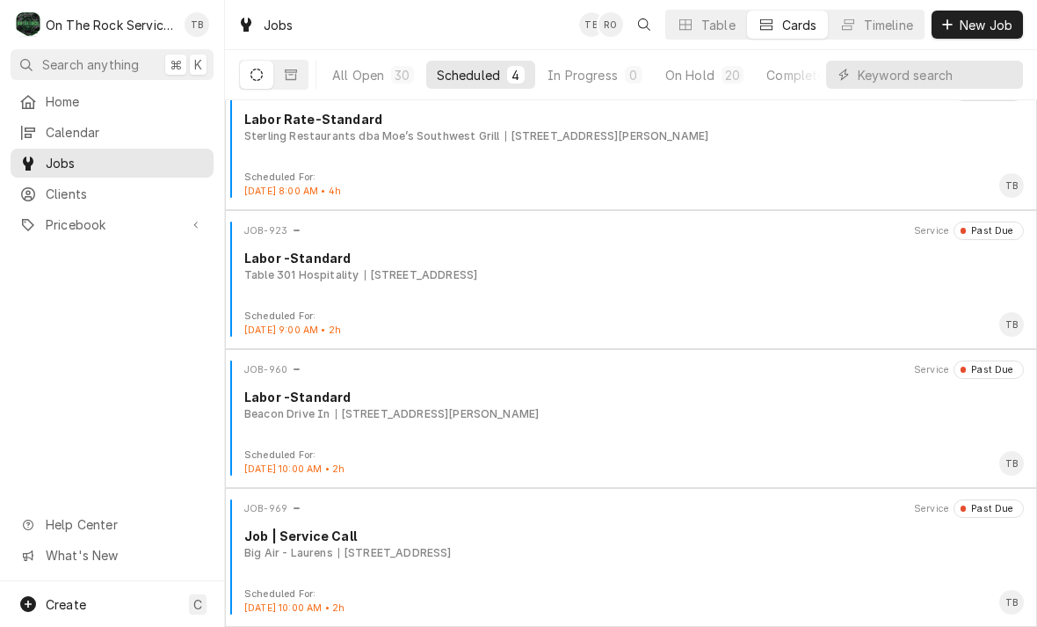
scroll to position [29, 0]
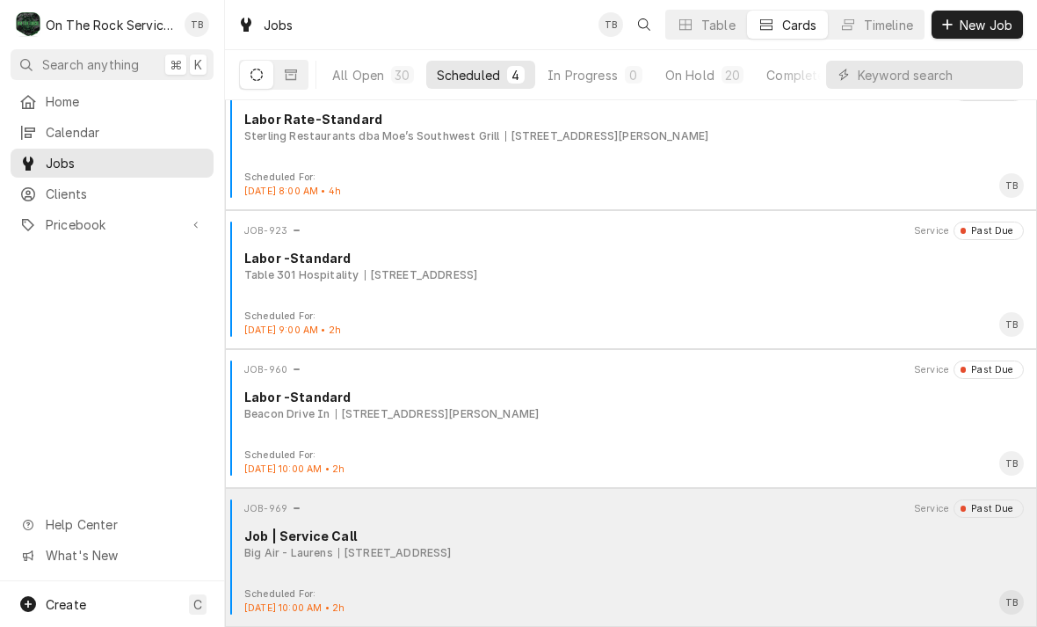
click at [452, 546] on div "[STREET_ADDRESS]" at bounding box center [394, 553] width 113 height 16
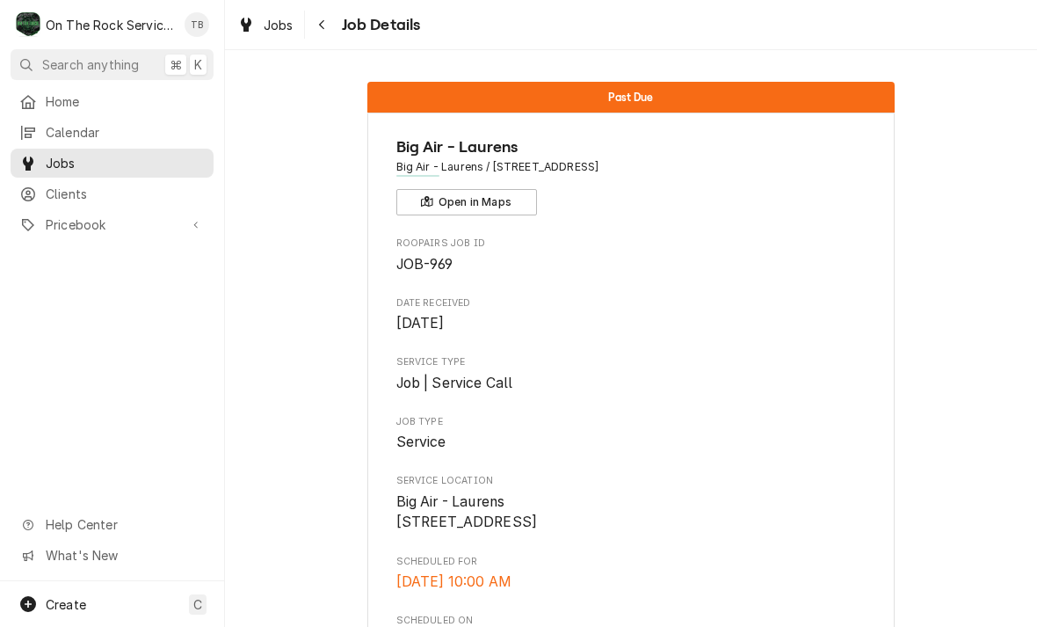
scroll to position [-1, 0]
click at [276, 29] on span "Jobs" at bounding box center [279, 25] width 30 height 18
